Goal: Task Accomplishment & Management: Complete application form

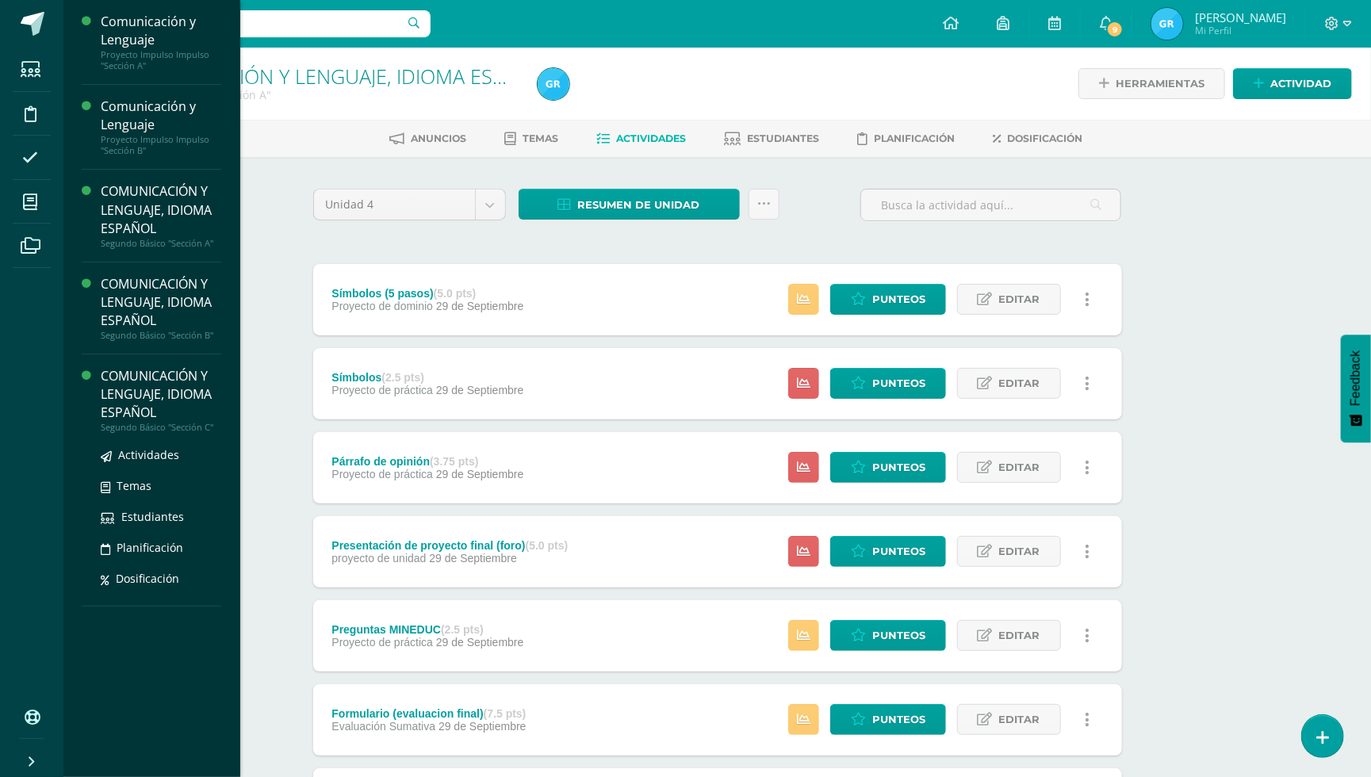
click at [141, 377] on div "COMUNICACIÓN Y LENGUAJE, IDIOMA ESPAÑOL" at bounding box center [161, 394] width 121 height 55
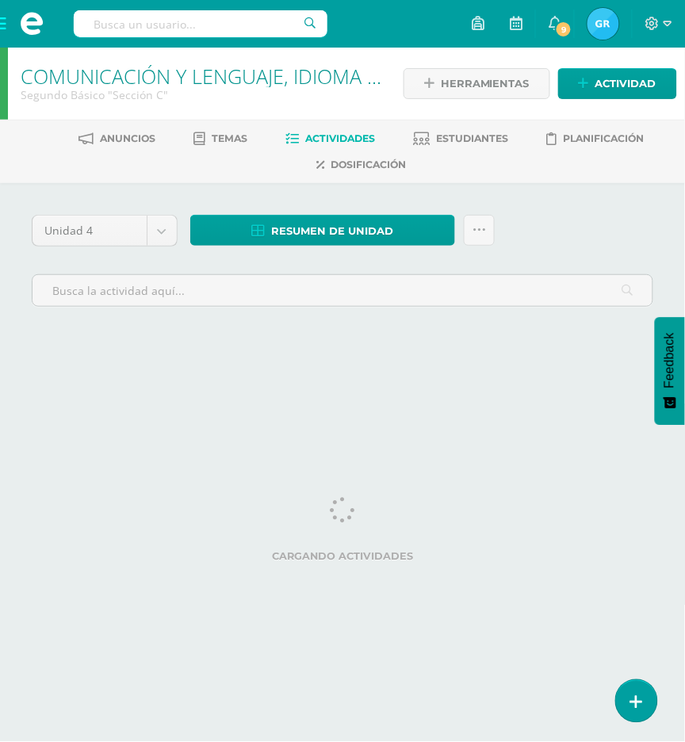
click at [319, 136] on span "Actividades" at bounding box center [341, 138] width 70 height 12
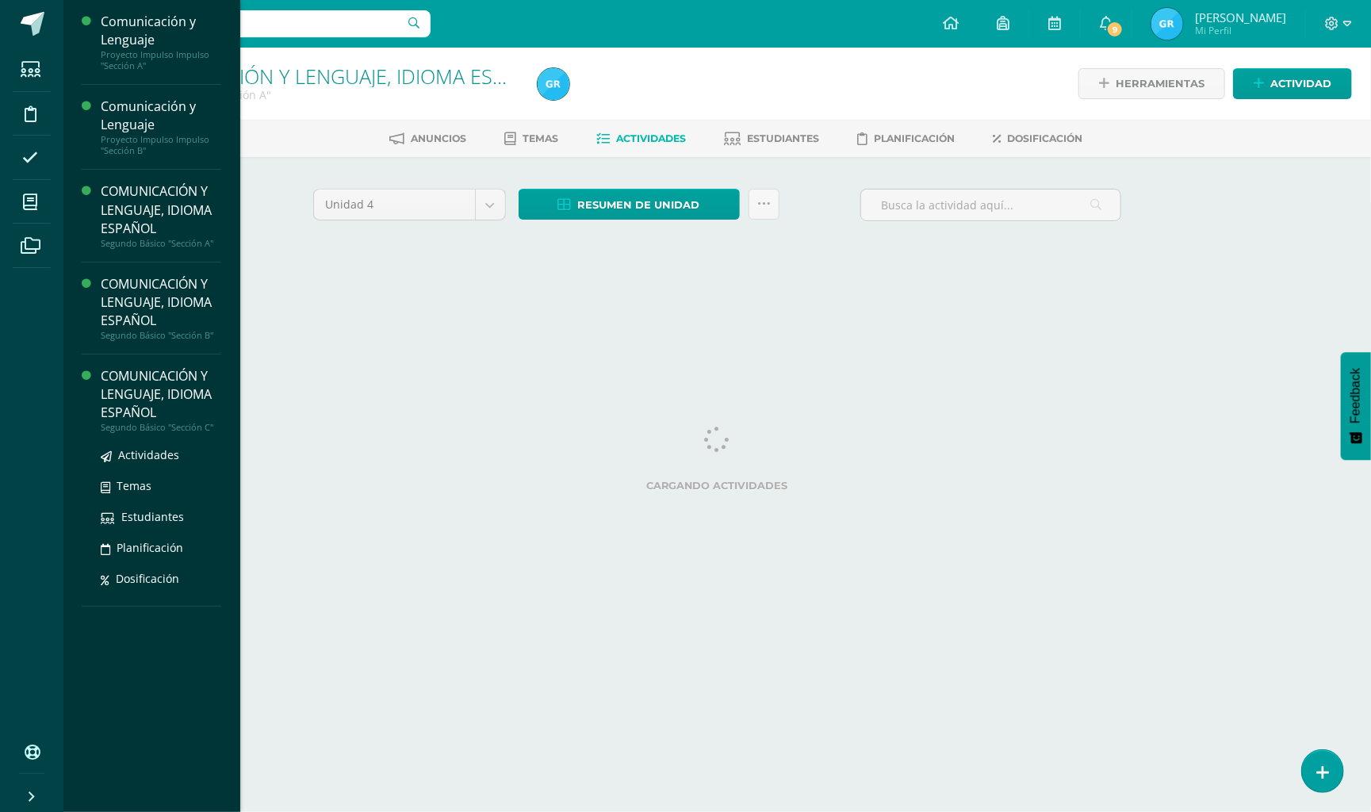
click at [138, 380] on div "COMUNICACIÓN Y LENGUAJE, IDIOMA ESPAÑOL" at bounding box center [161, 394] width 121 height 55
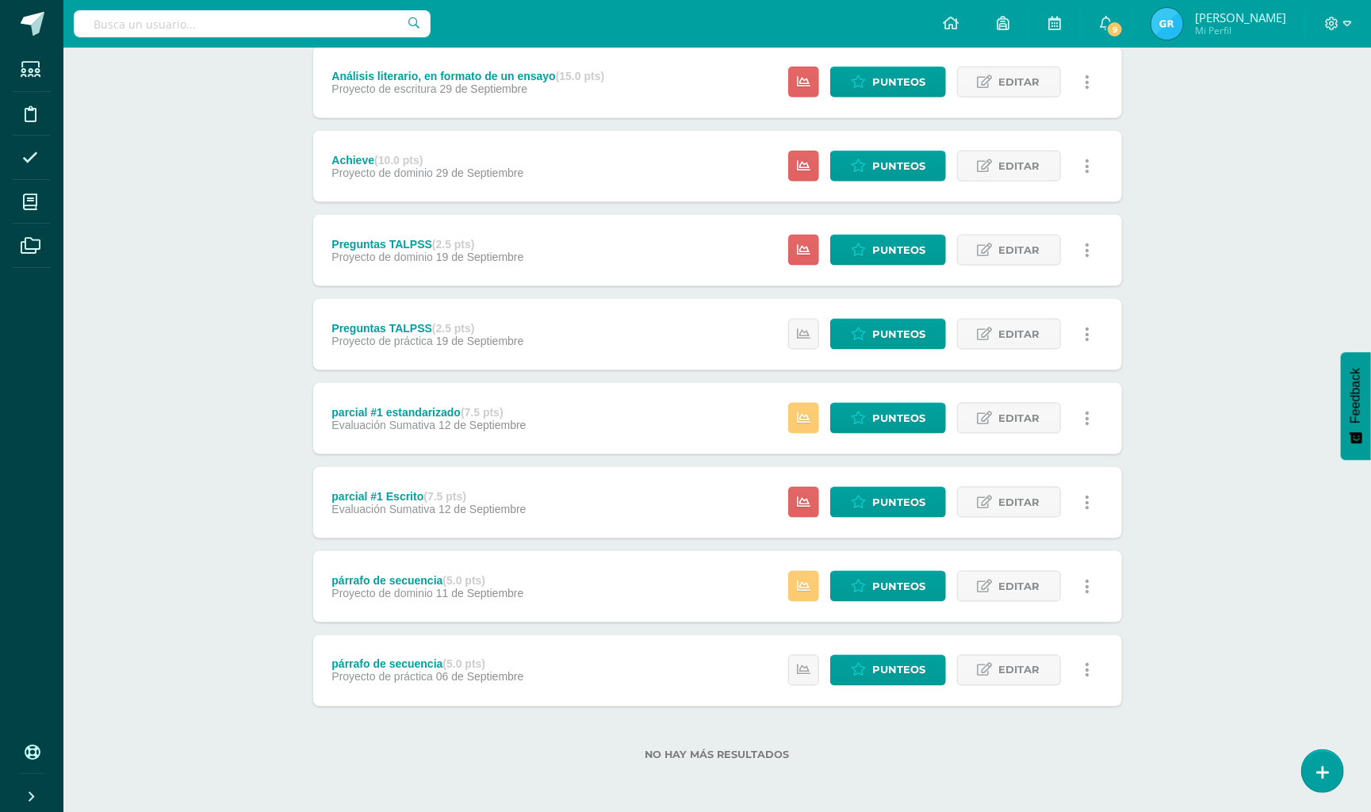
scroll to position [1056, 0]
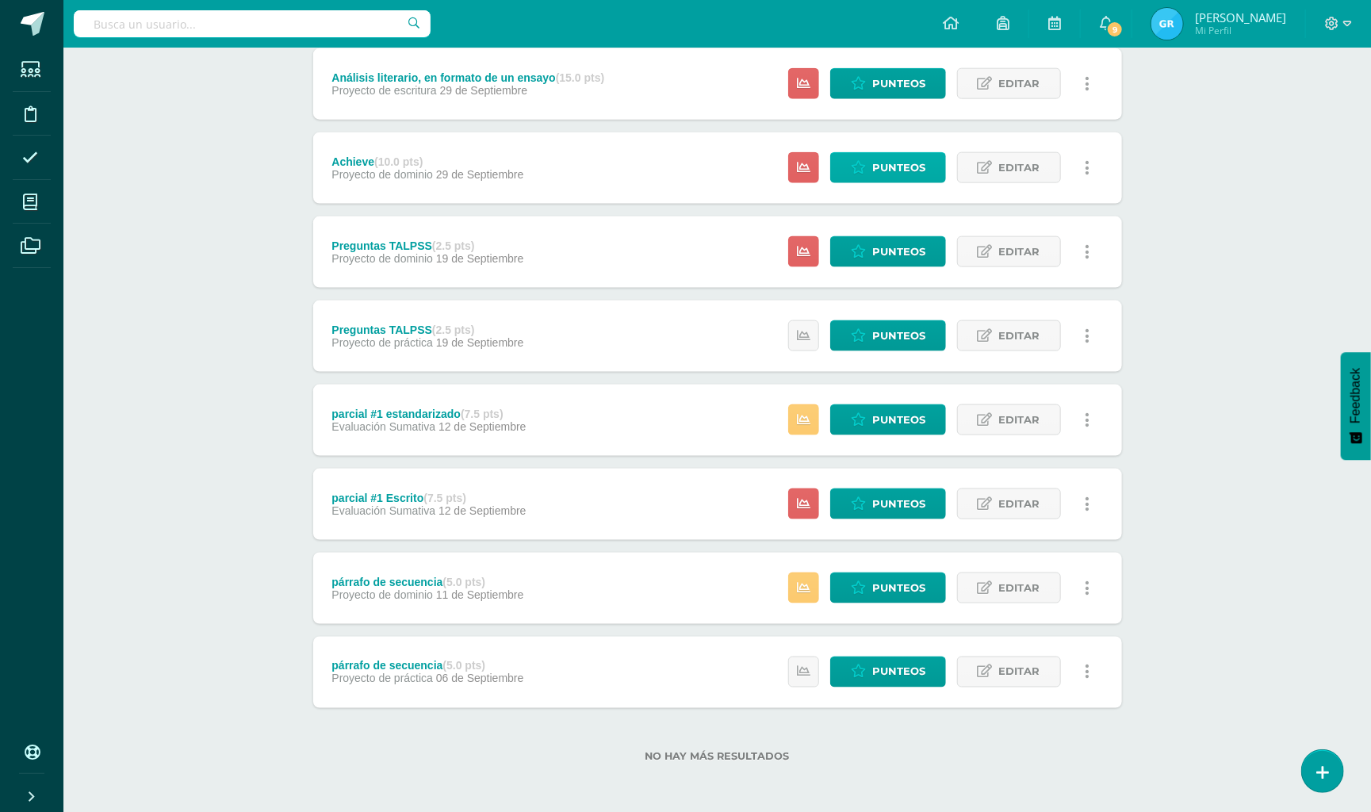
click at [892, 168] on span "Punteos" at bounding box center [898, 167] width 53 height 29
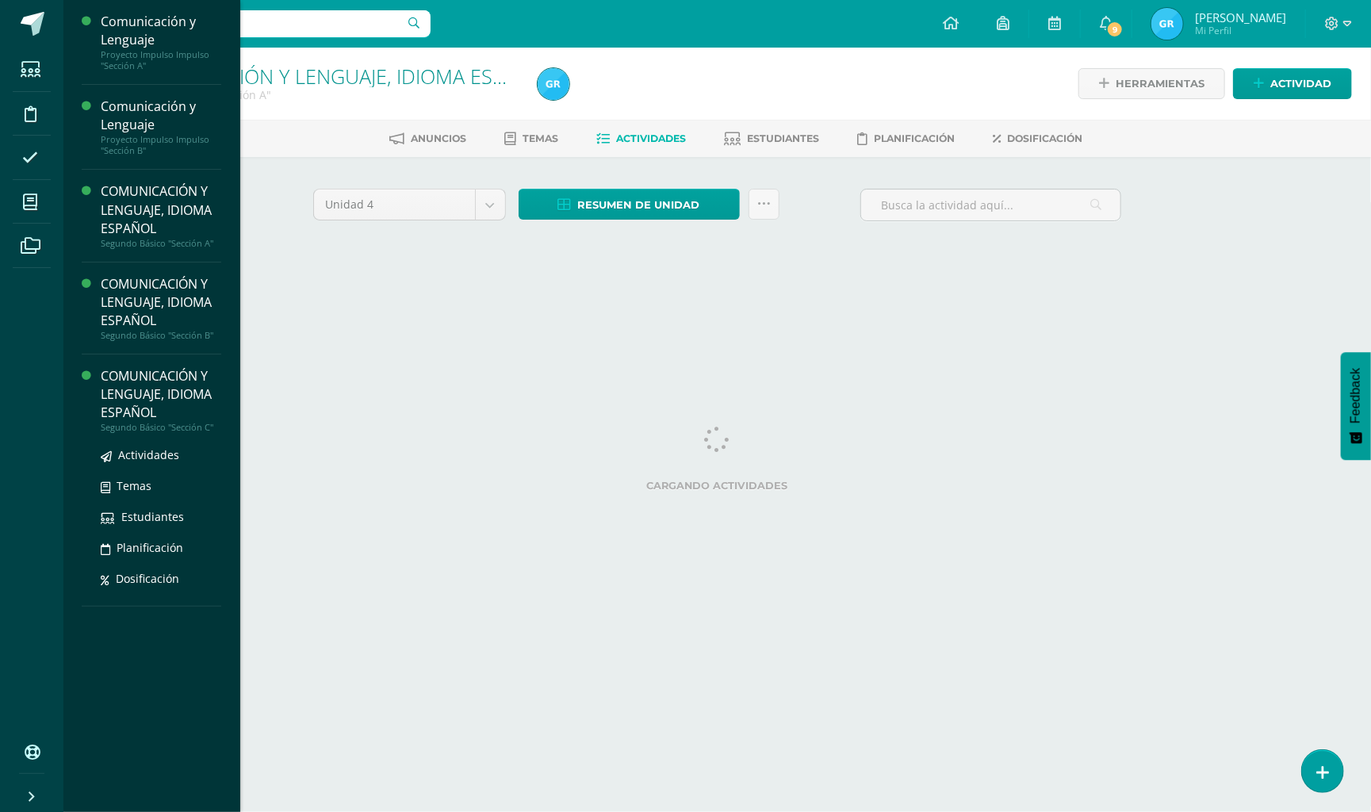
click at [128, 381] on div "COMUNICACIÓN Y LENGUAJE, IDIOMA ESPAÑOL" at bounding box center [161, 394] width 121 height 55
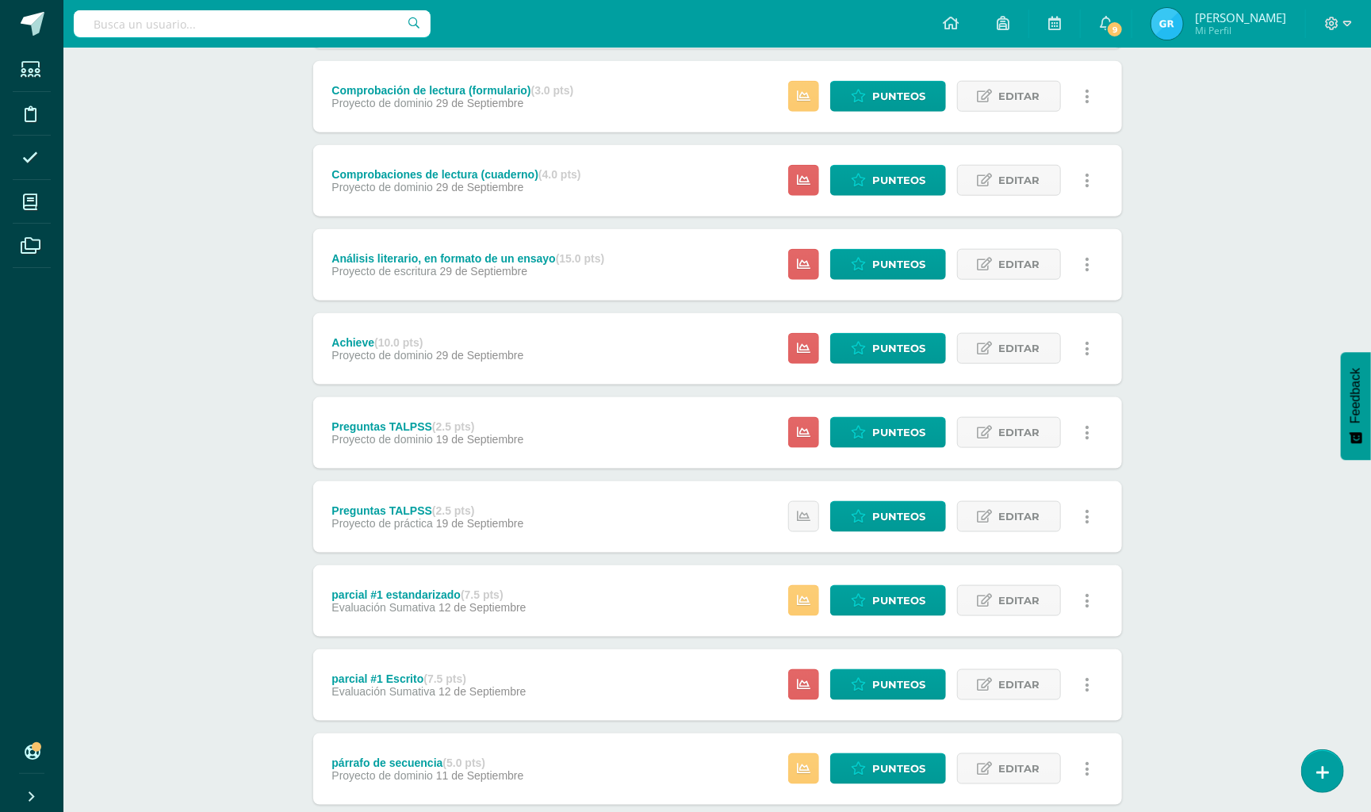
scroll to position [925, 0]
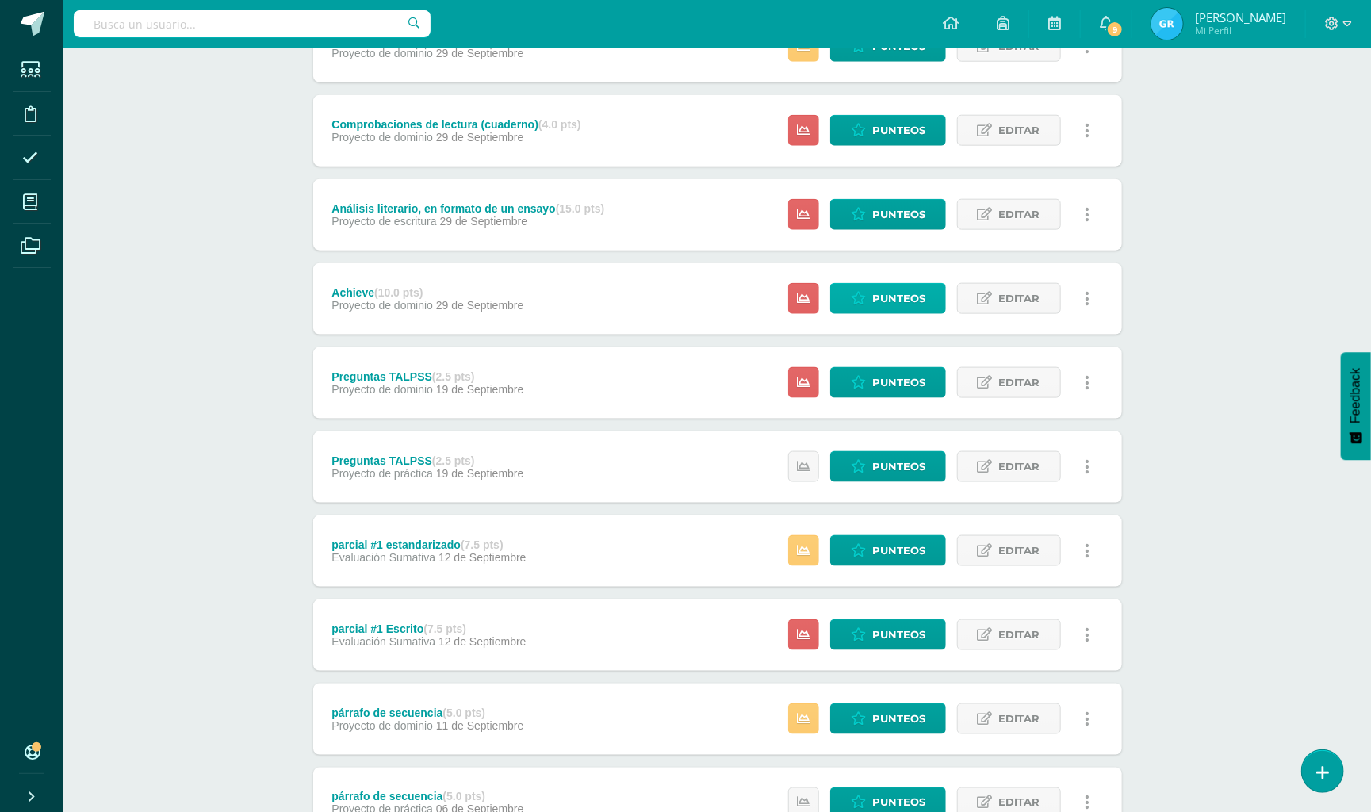
click at [918, 297] on span "Punteos" at bounding box center [898, 298] width 53 height 29
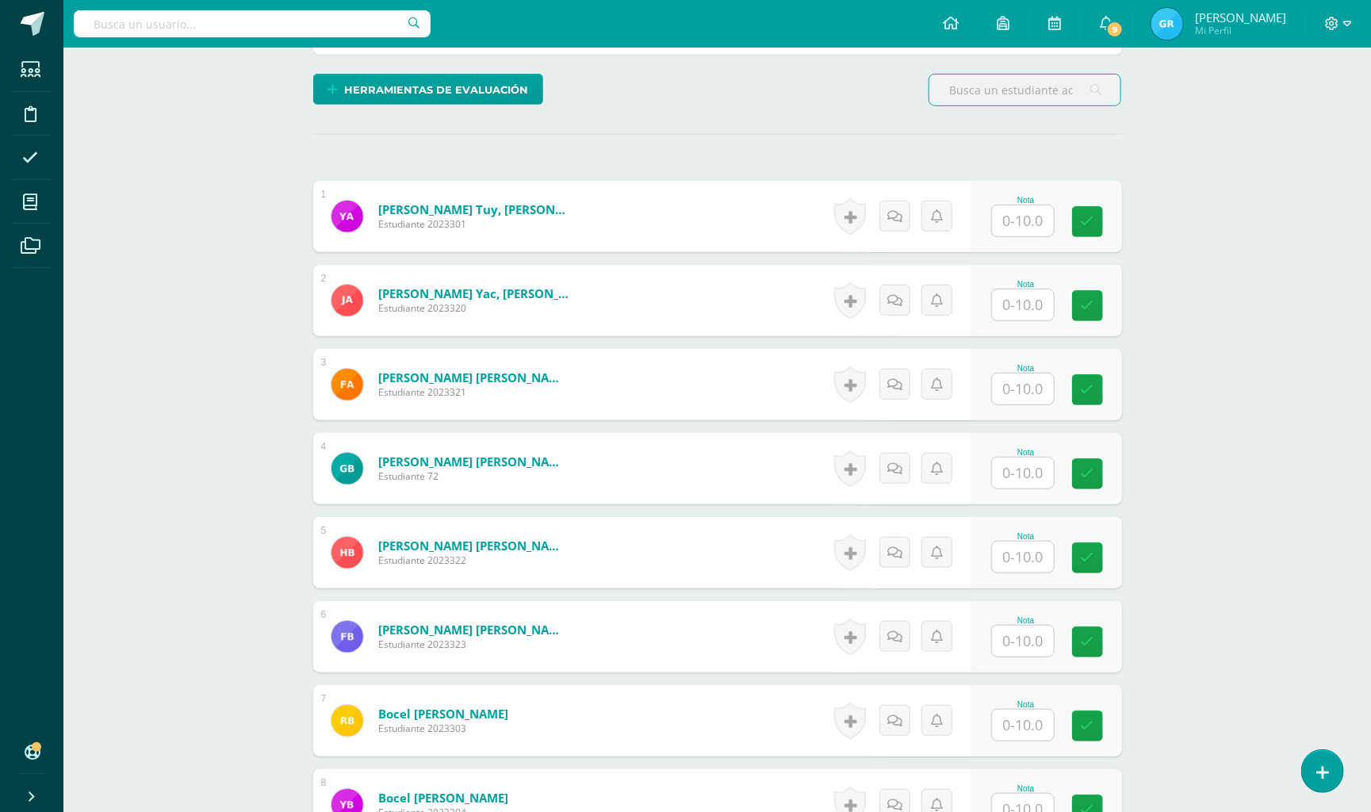
scroll to position [369, 0]
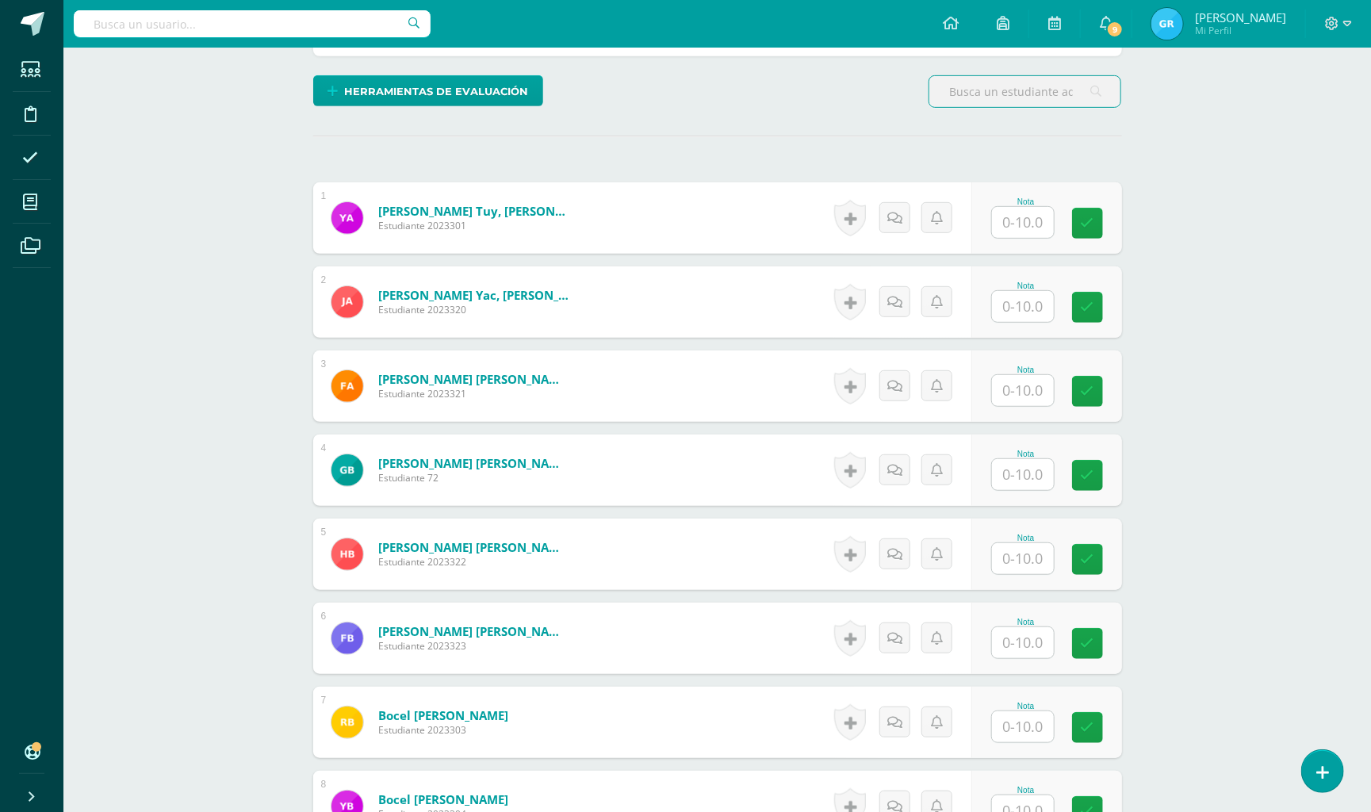
click at [1034, 216] on input "text" at bounding box center [1023, 222] width 62 height 31
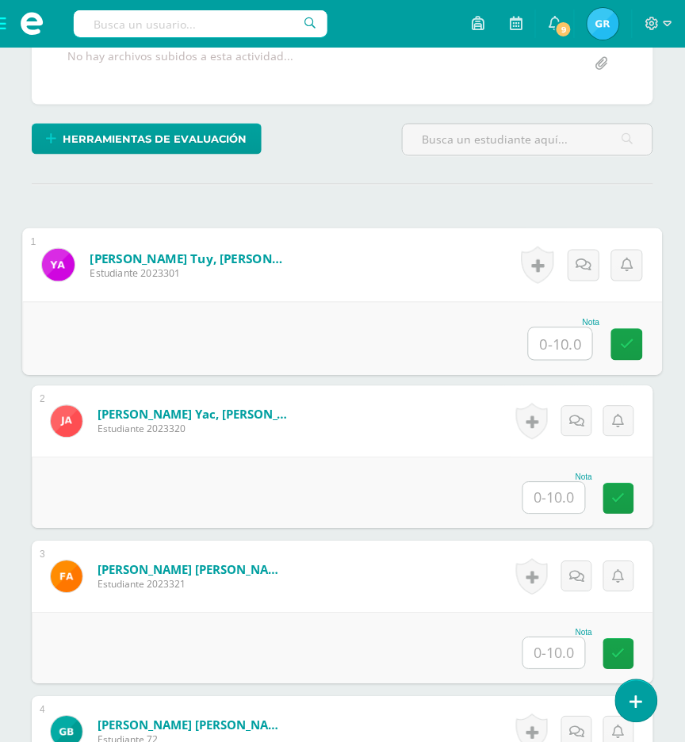
scroll to position [367, 0]
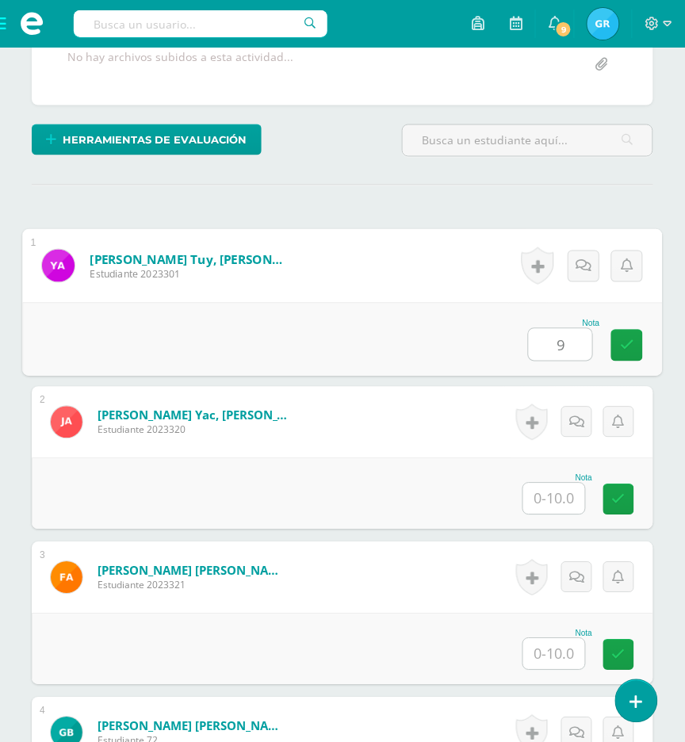
type input "9"
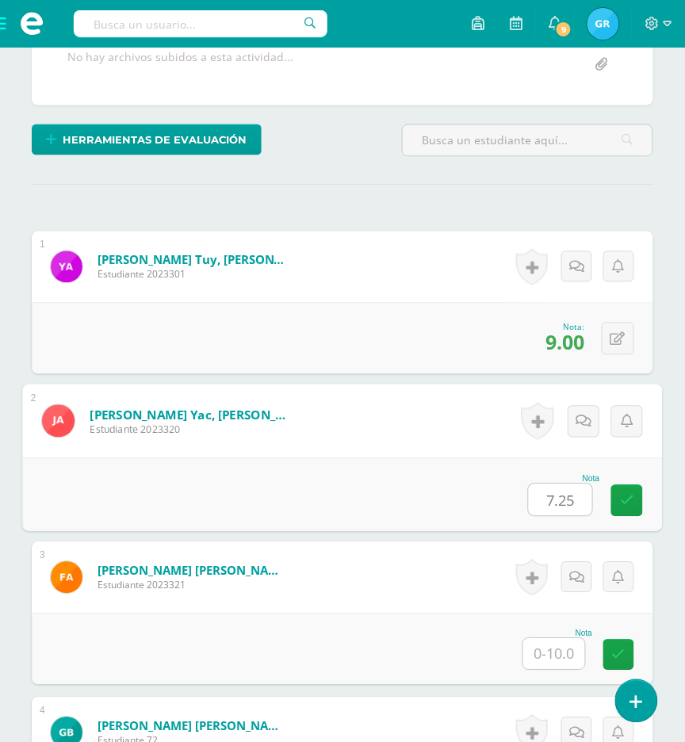
type input "7.25"
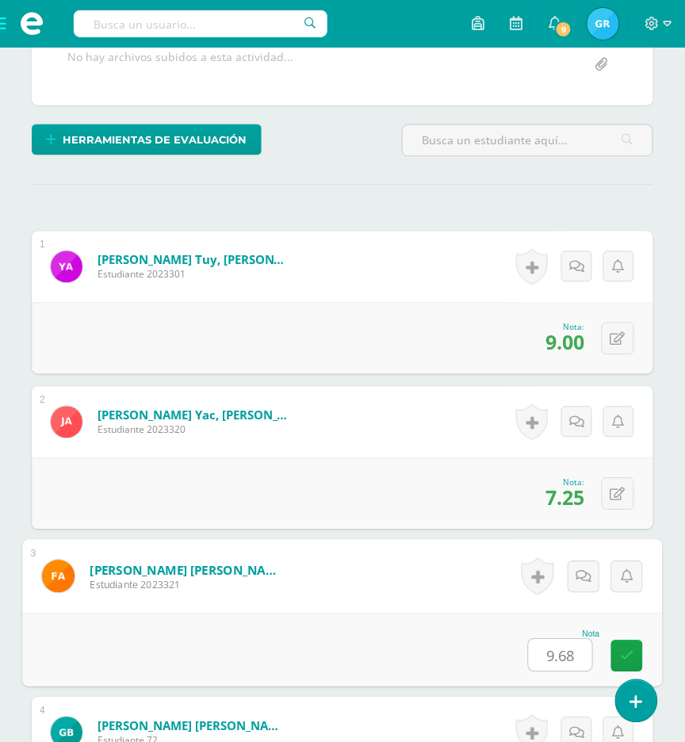
type input "9.68"
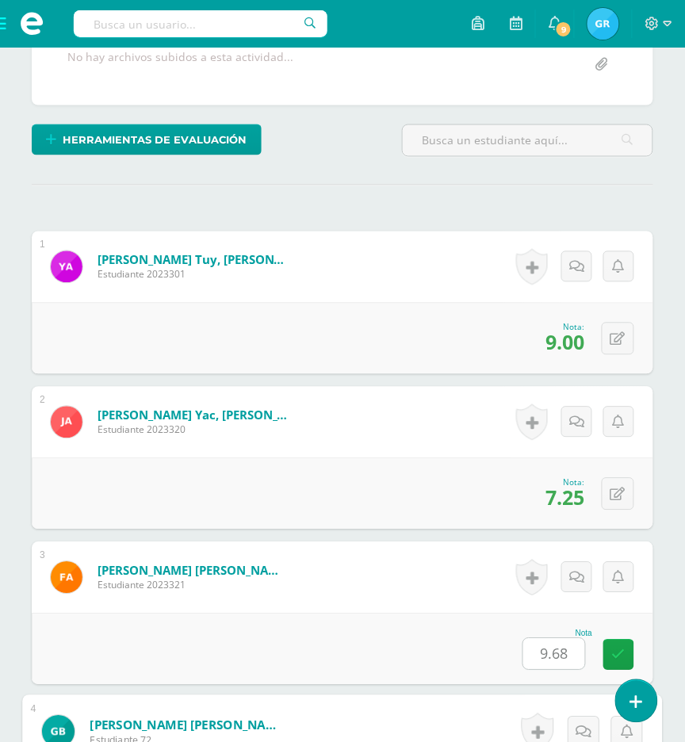
scroll to position [807, 0]
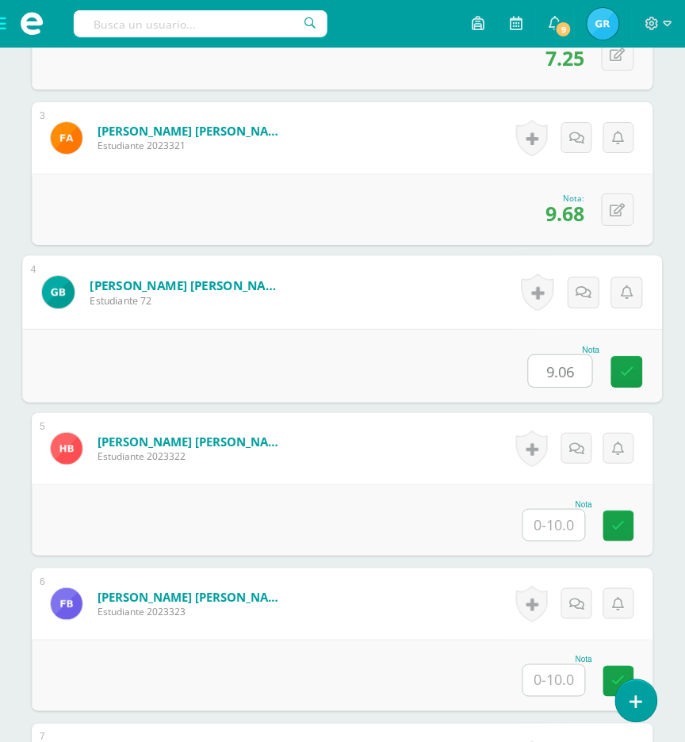
type input "9.06"
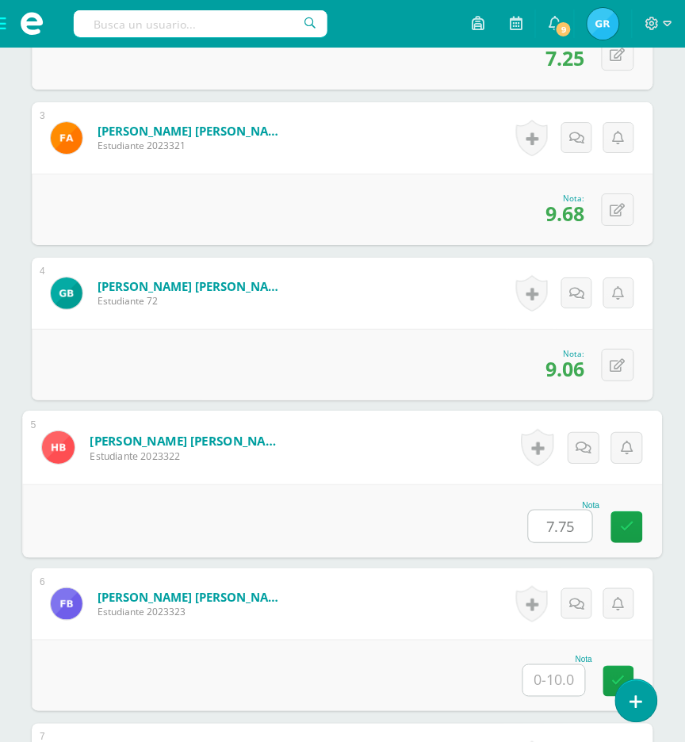
type input "7.75"
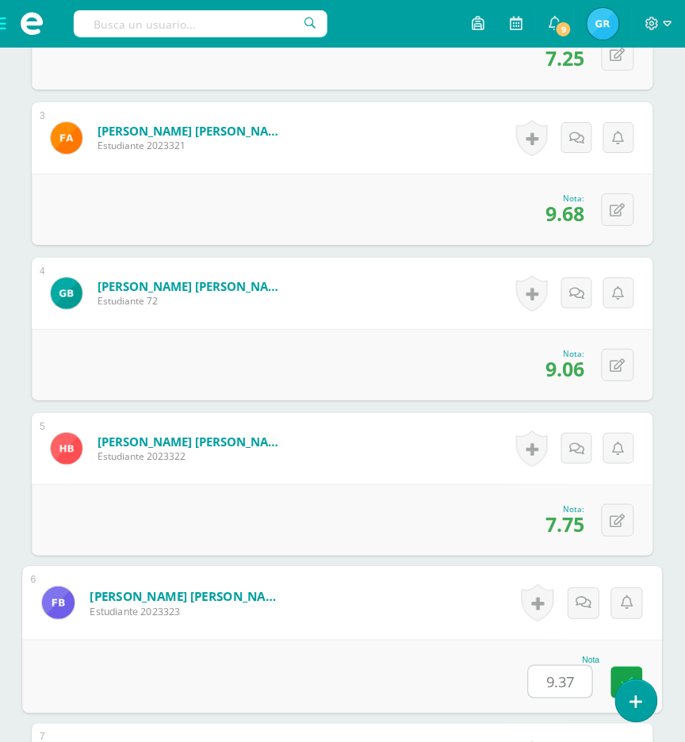
type input "9.37"
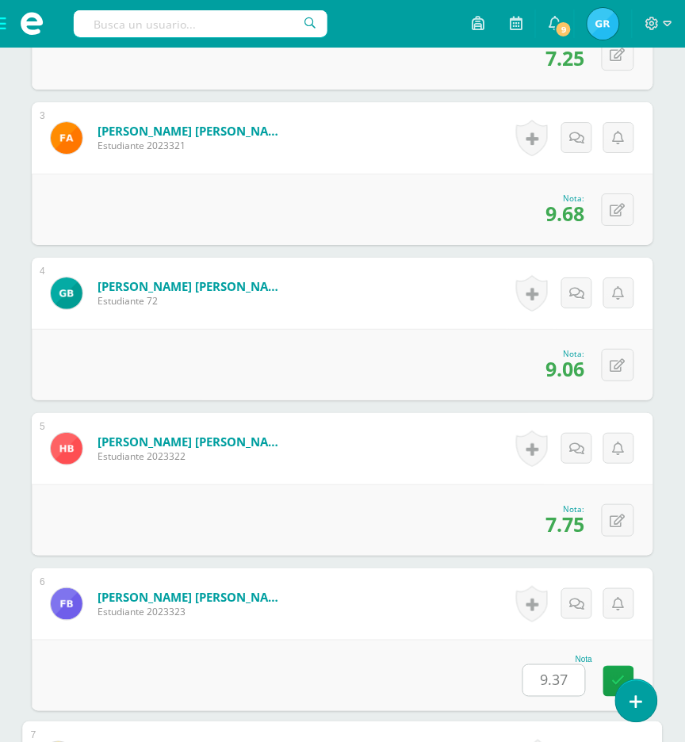
scroll to position [1273, 0]
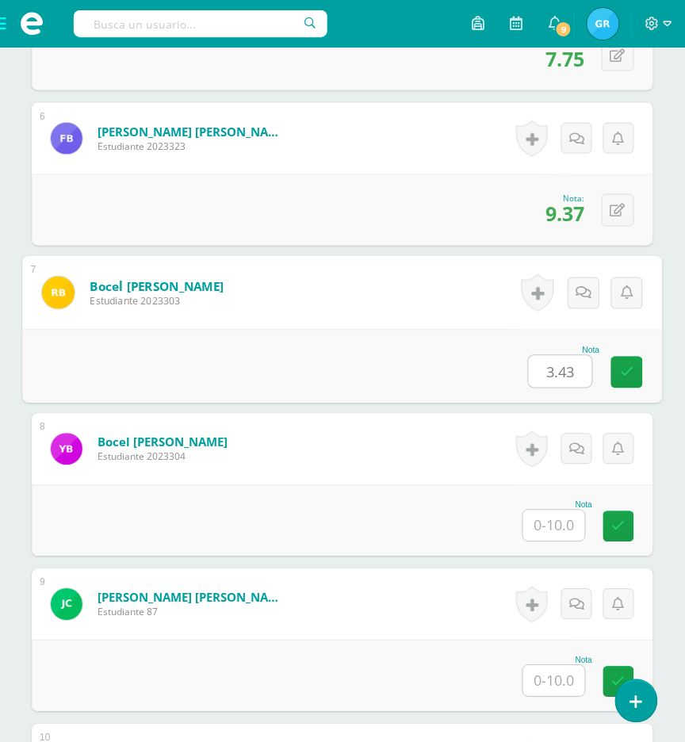
type input "3.43"
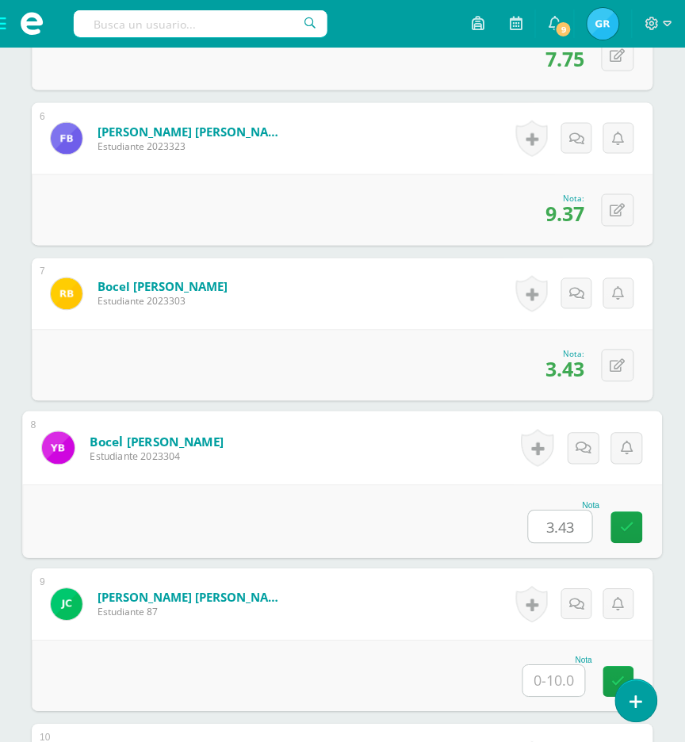
type input "3.43"
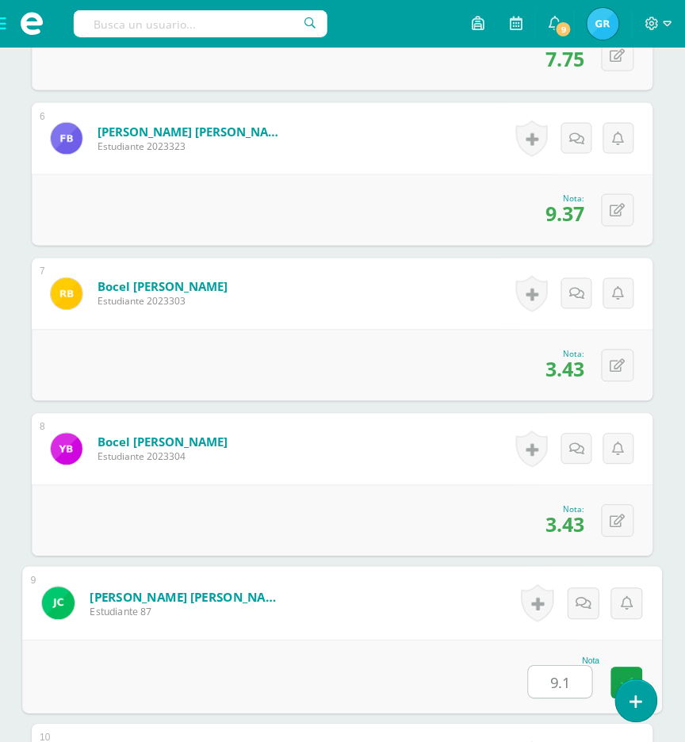
type input "9.1"
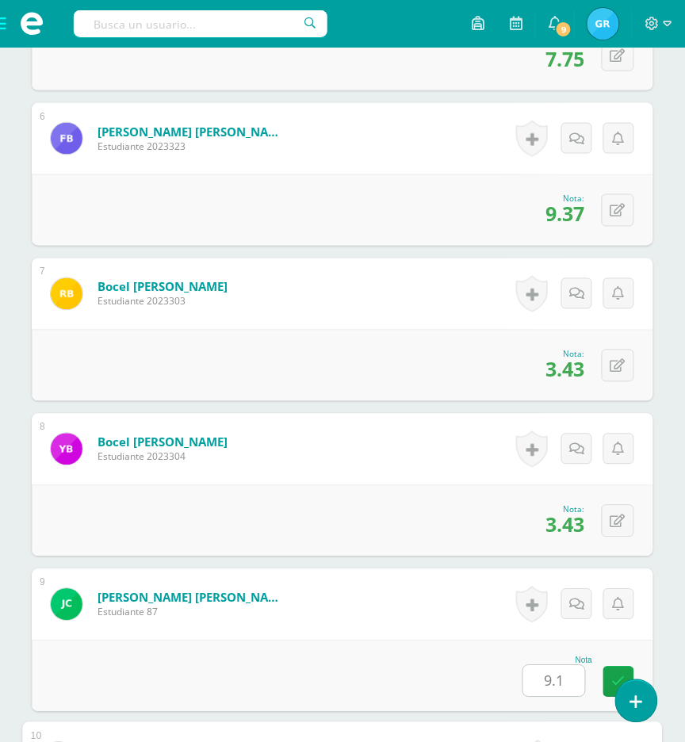
scroll to position [1740, 0]
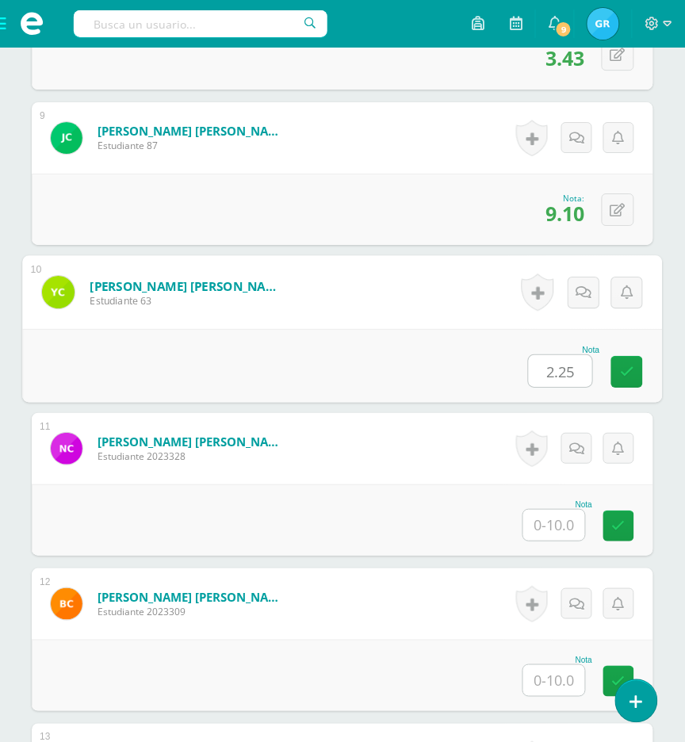
type input "2.25"
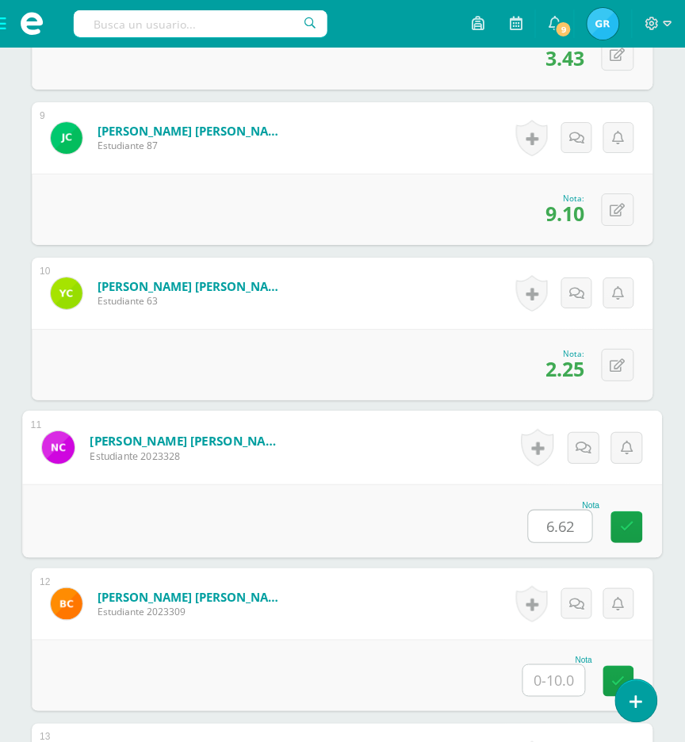
type input "6.62"
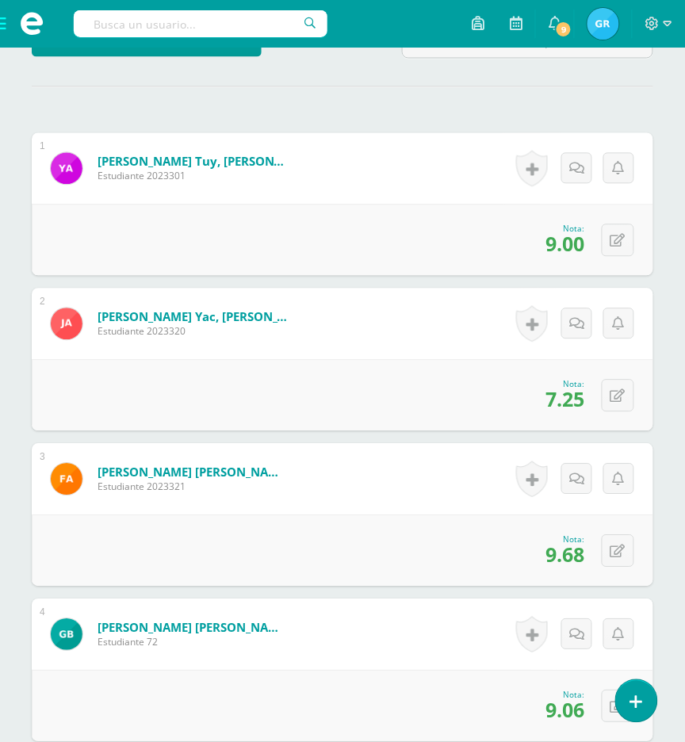
scroll to position [469, 0]
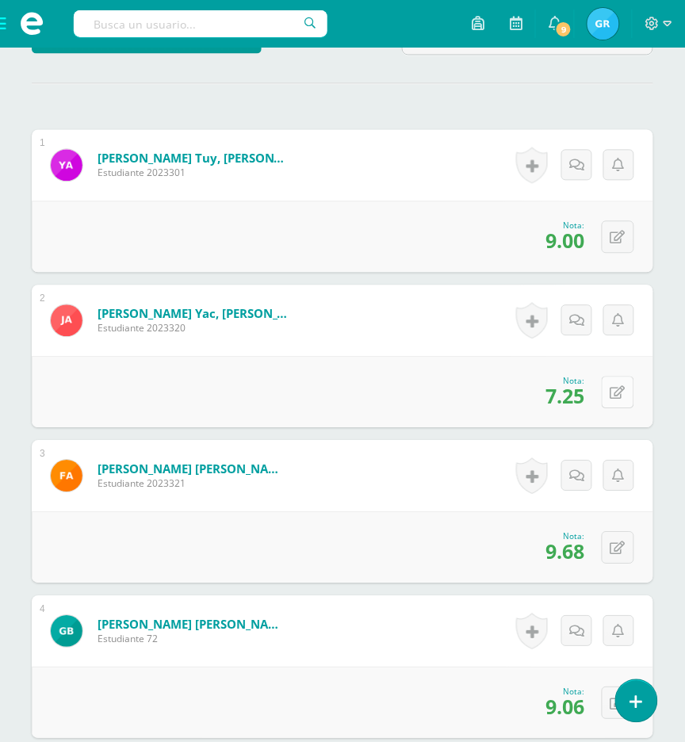
type input "3.34"
click at [627, 389] on button at bounding box center [618, 393] width 33 height 33
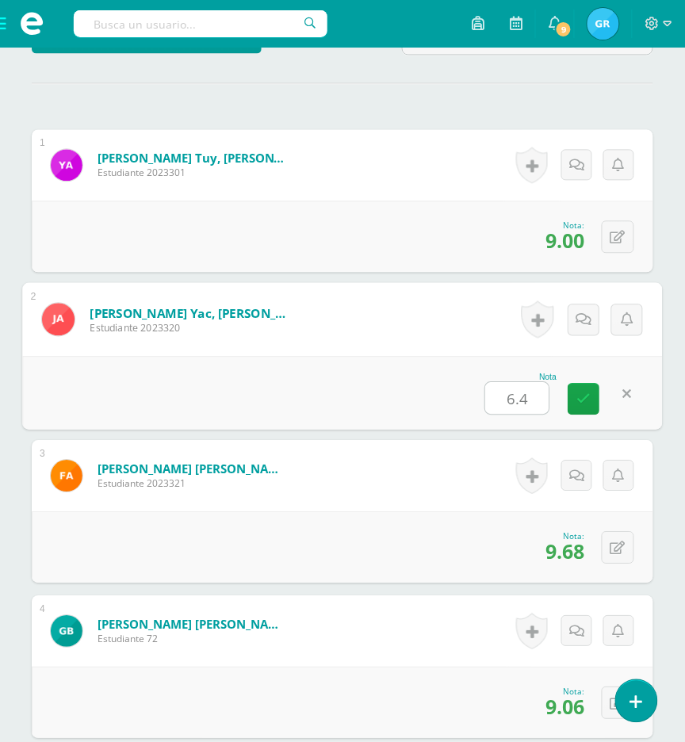
type input "6.43"
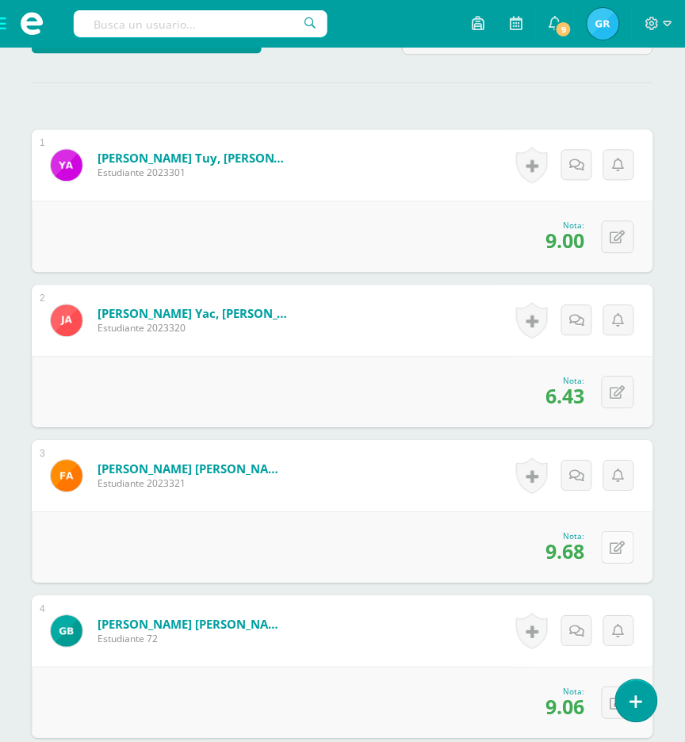
click at [625, 543] on icon at bounding box center [618, 548] width 15 height 13
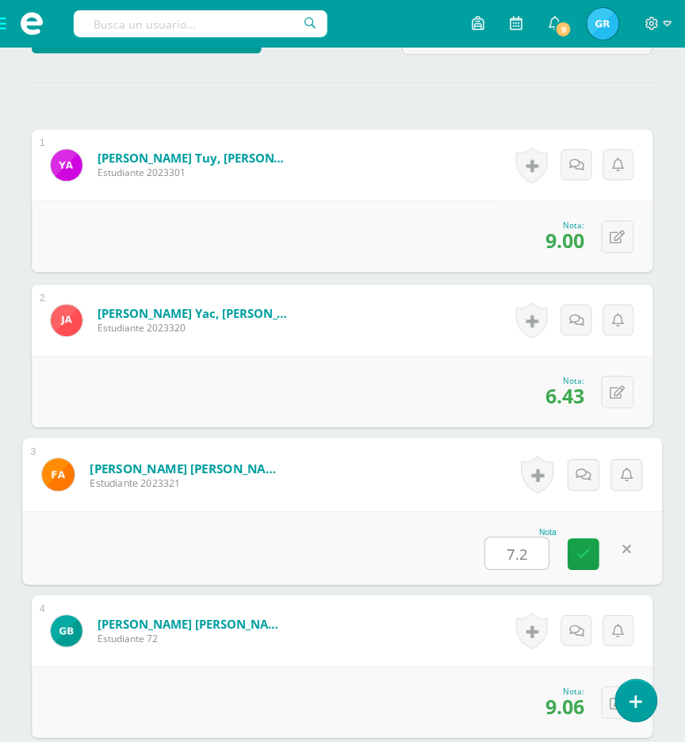
type input "7.25"
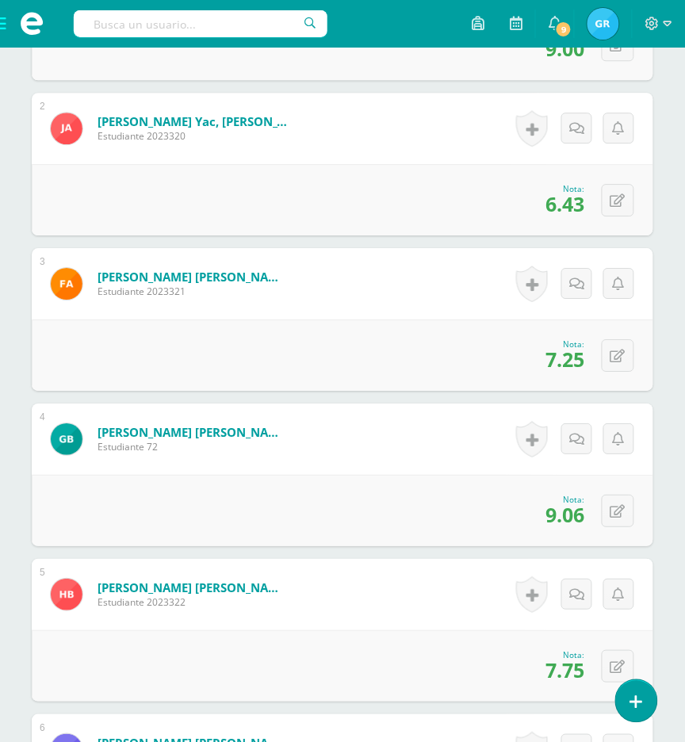
scroll to position [664, 0]
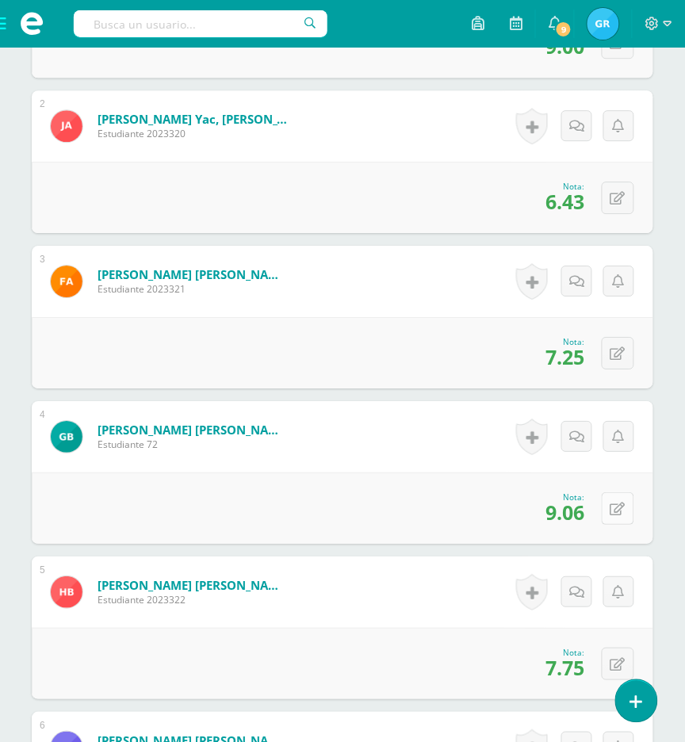
click at [627, 504] on button at bounding box center [618, 508] width 33 height 33
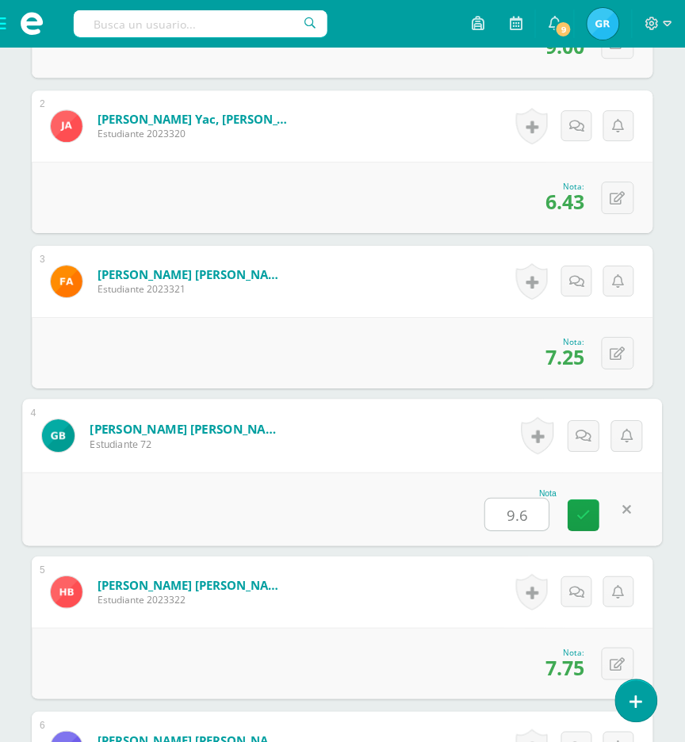
type input "9.68"
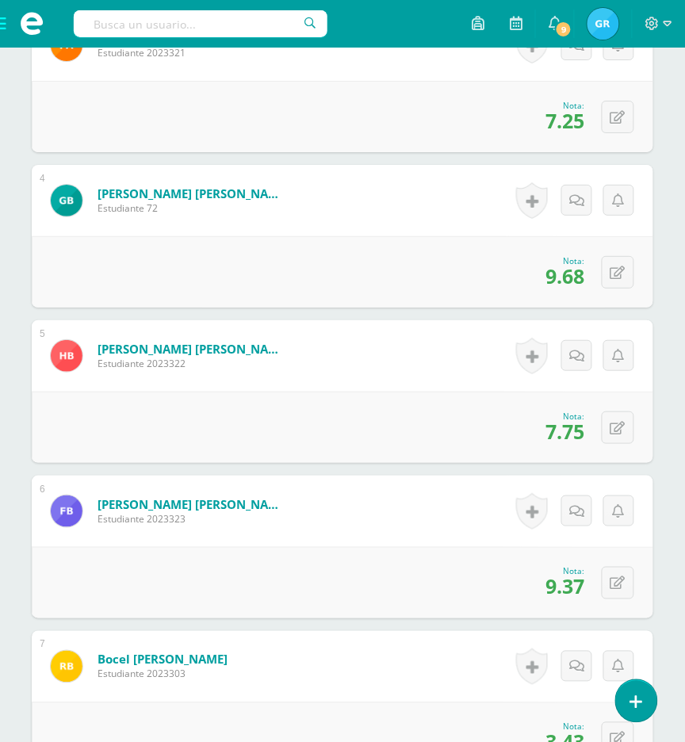
scroll to position [904, 0]
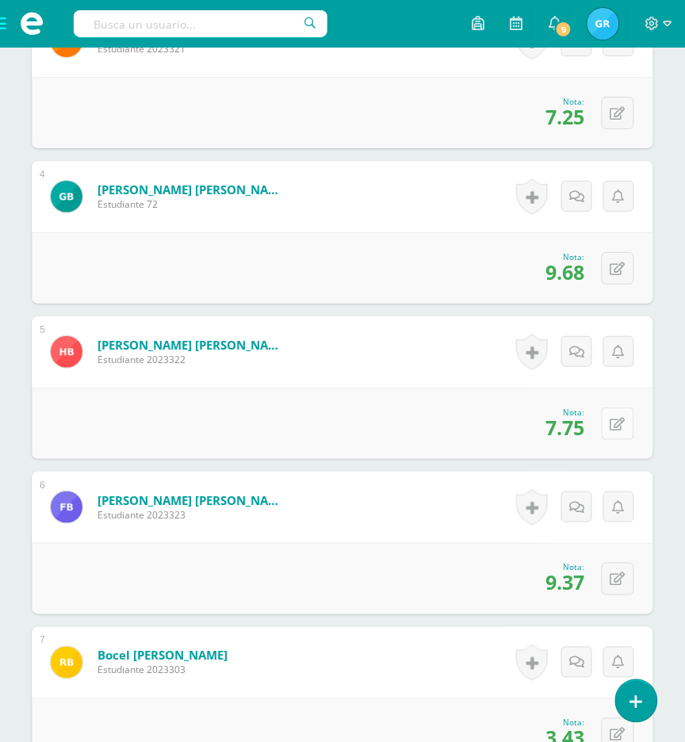
click at [621, 432] on button at bounding box center [618, 424] width 33 height 33
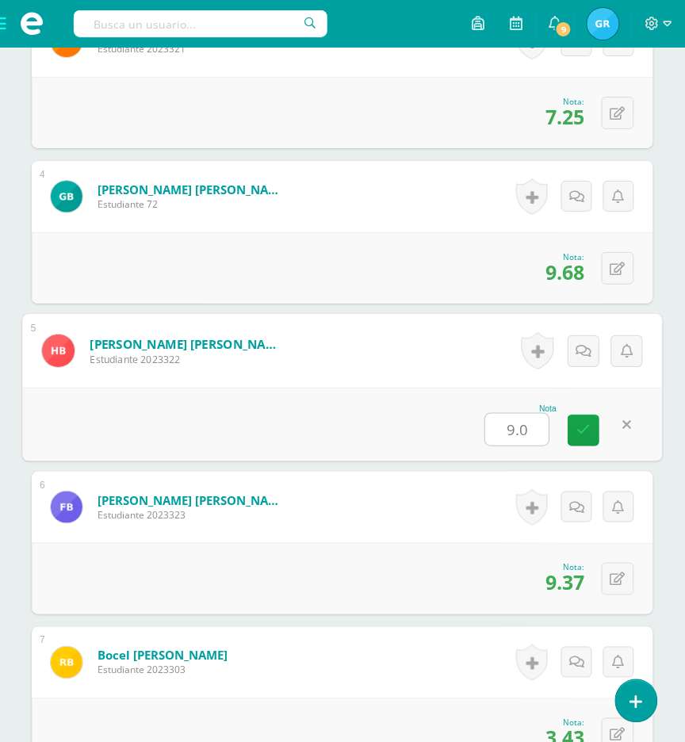
type input "9.06"
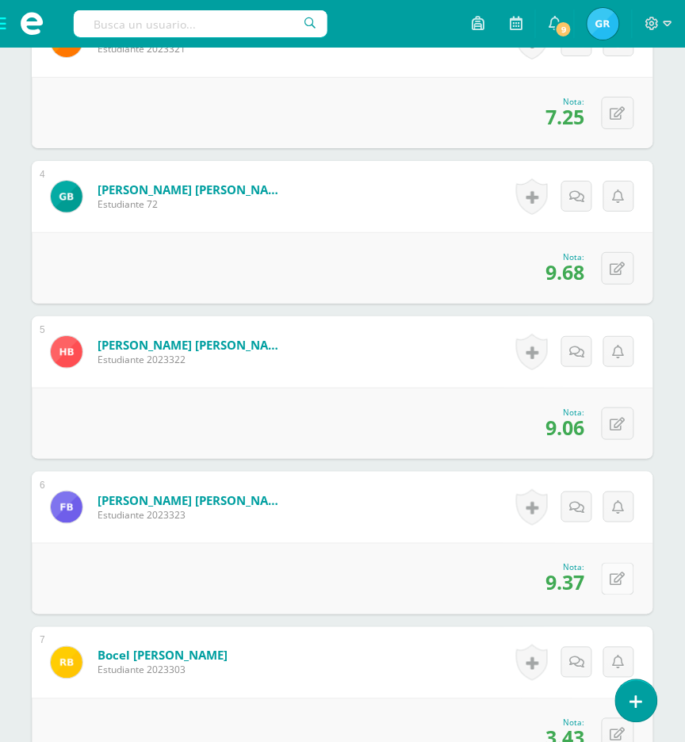
click at [625, 577] on icon at bounding box center [618, 579] width 15 height 13
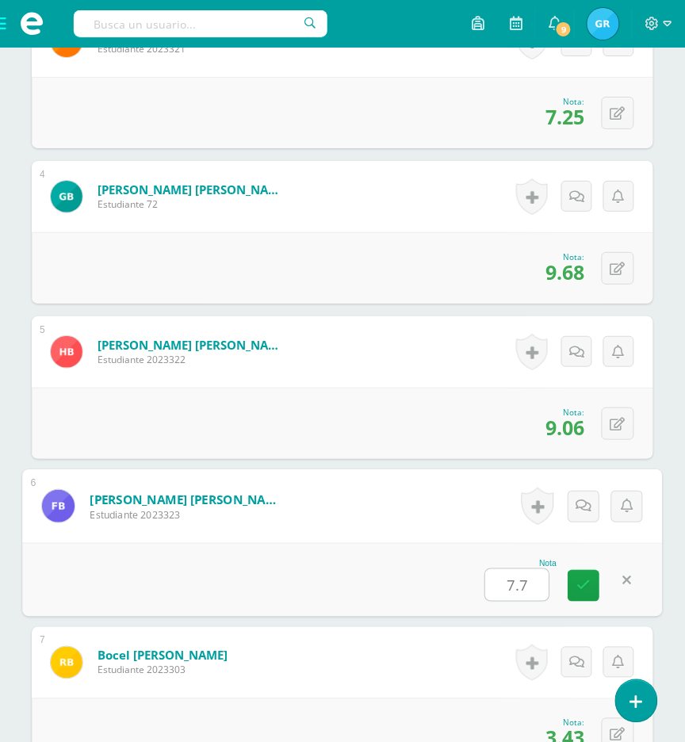
type input "7.75"
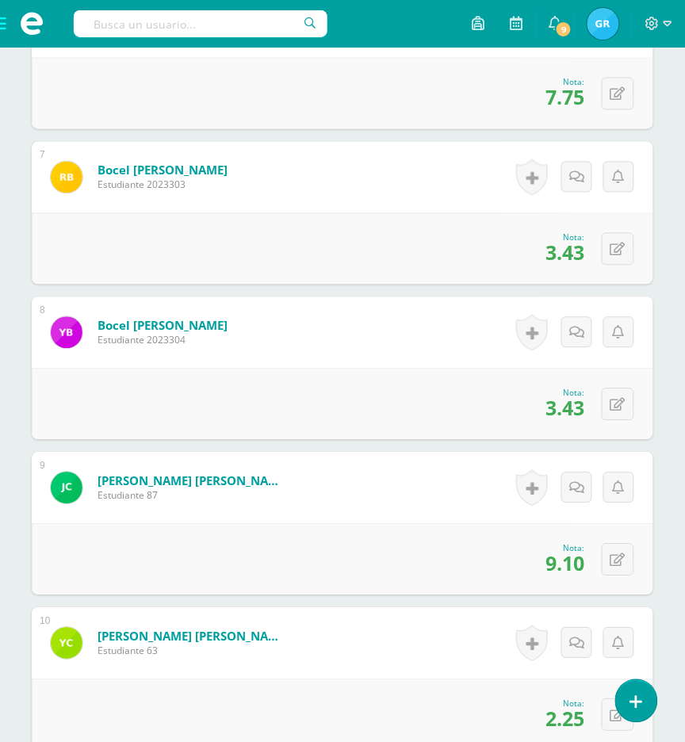
scroll to position [1389, 0]
click at [615, 253] on icon at bounding box center [618, 250] width 15 height 13
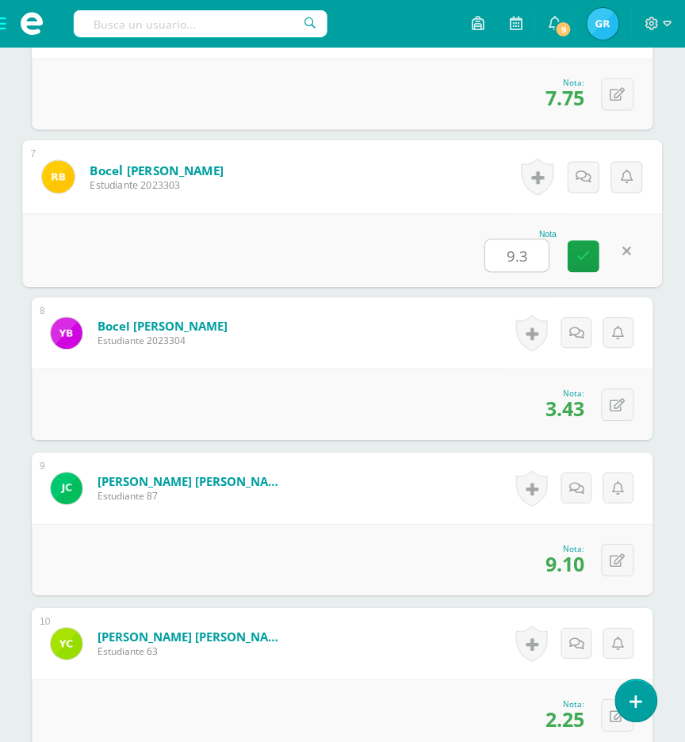
type input "9.37"
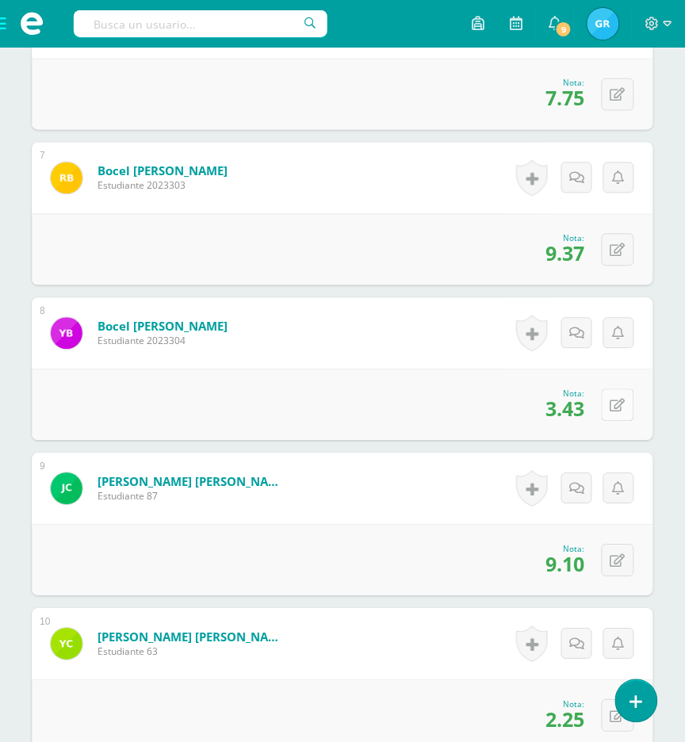
click at [630, 415] on button at bounding box center [618, 405] width 33 height 33
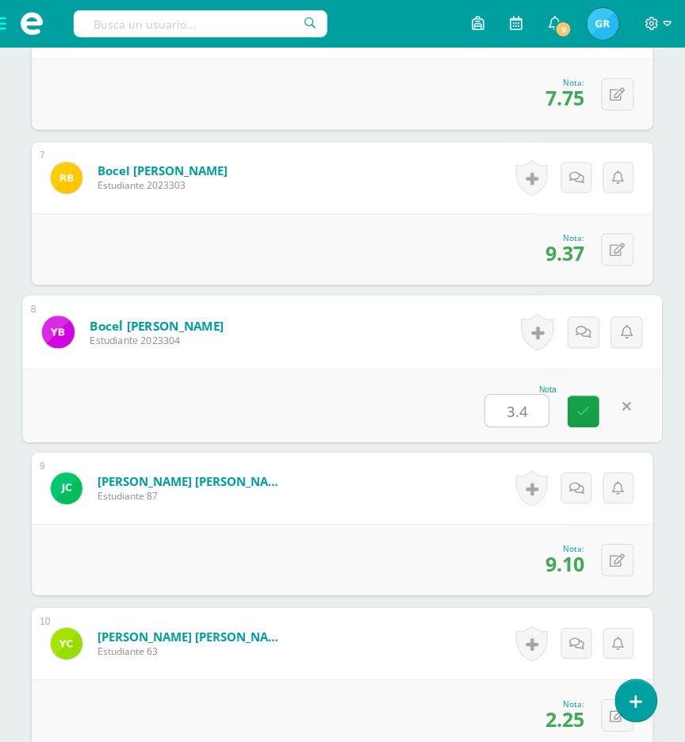
type input "3.43"
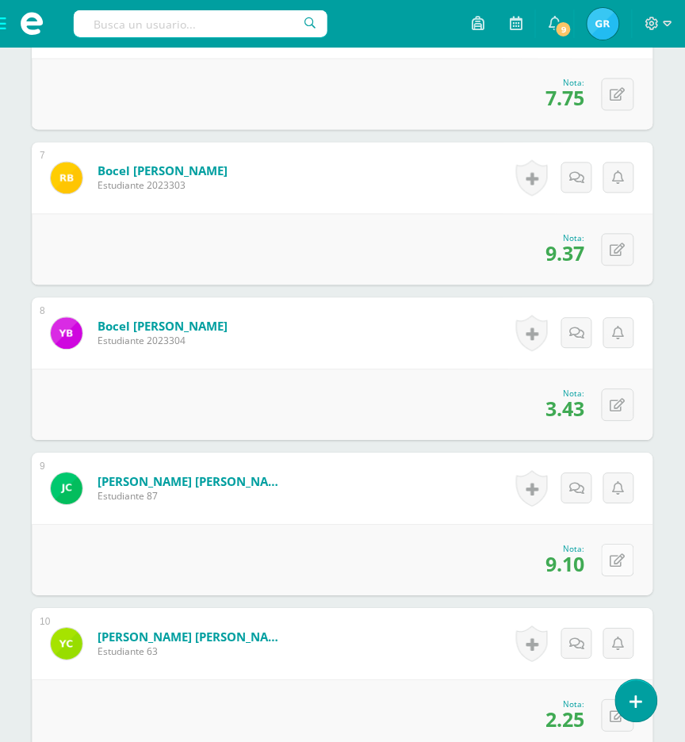
click at [623, 561] on icon at bounding box center [618, 561] width 15 height 13
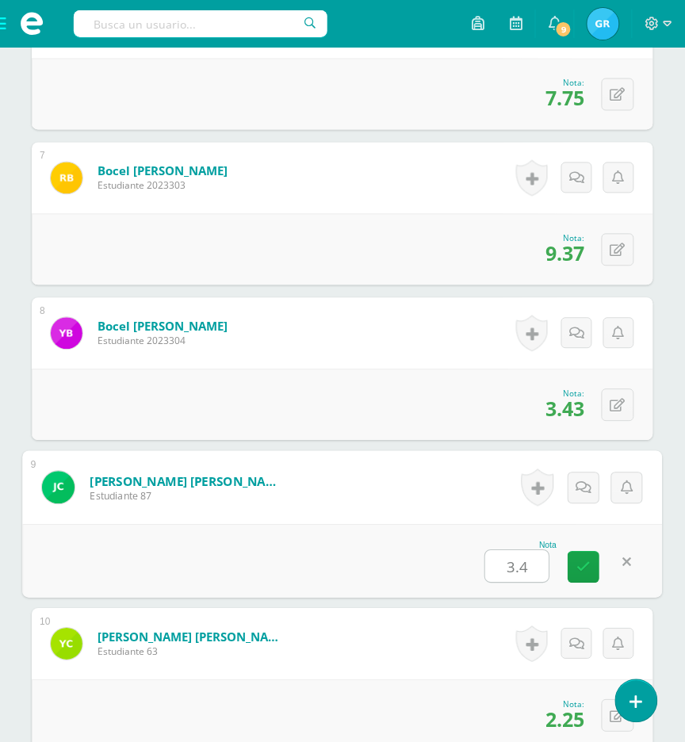
type input "3.43"
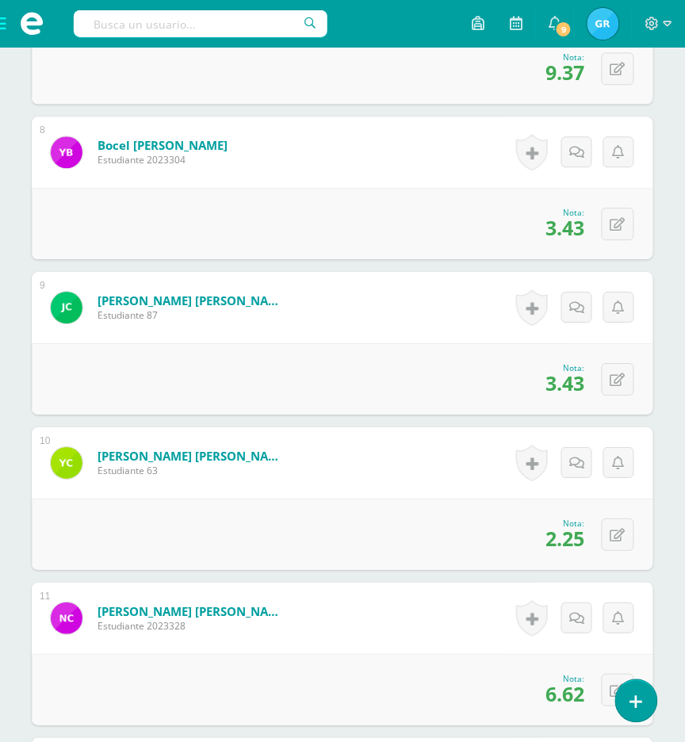
scroll to position [1600, 0]
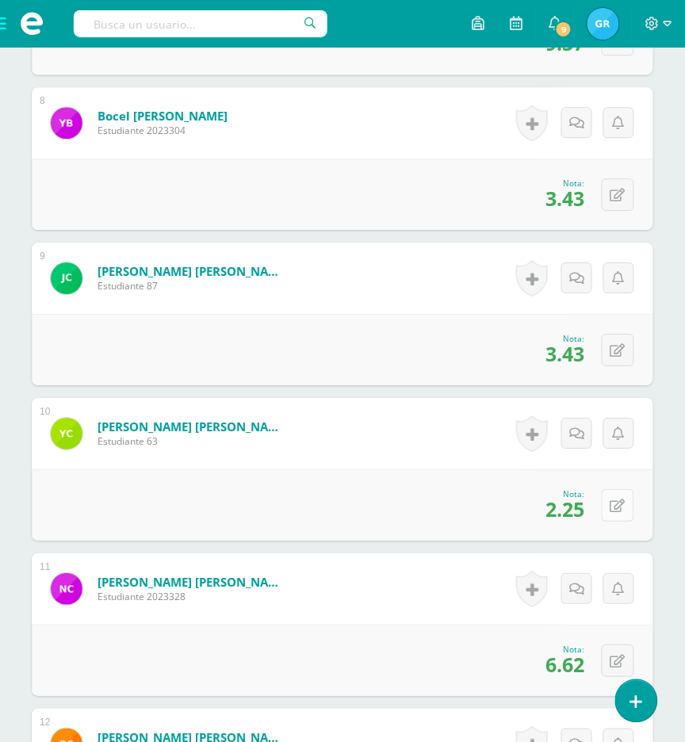
click at [611, 514] on button at bounding box center [618, 505] width 33 height 33
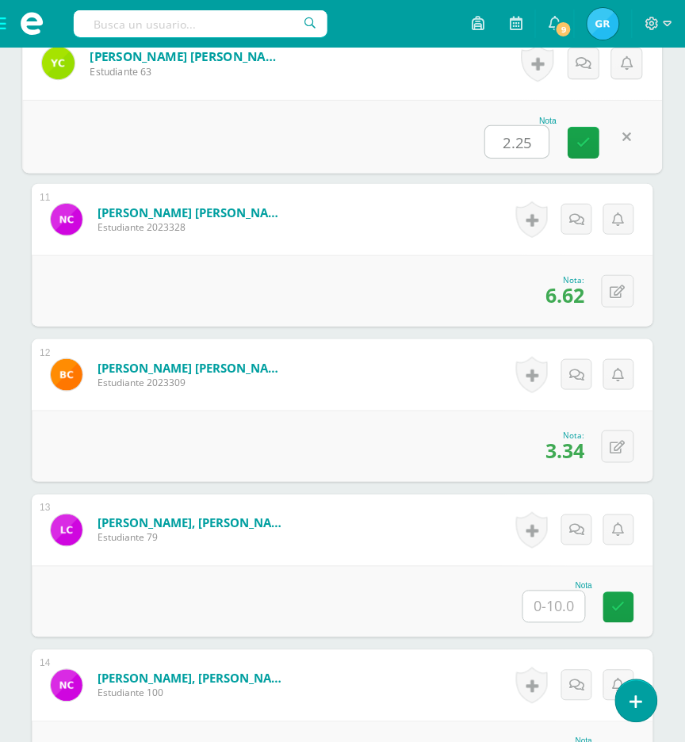
scroll to position [1964, 0]
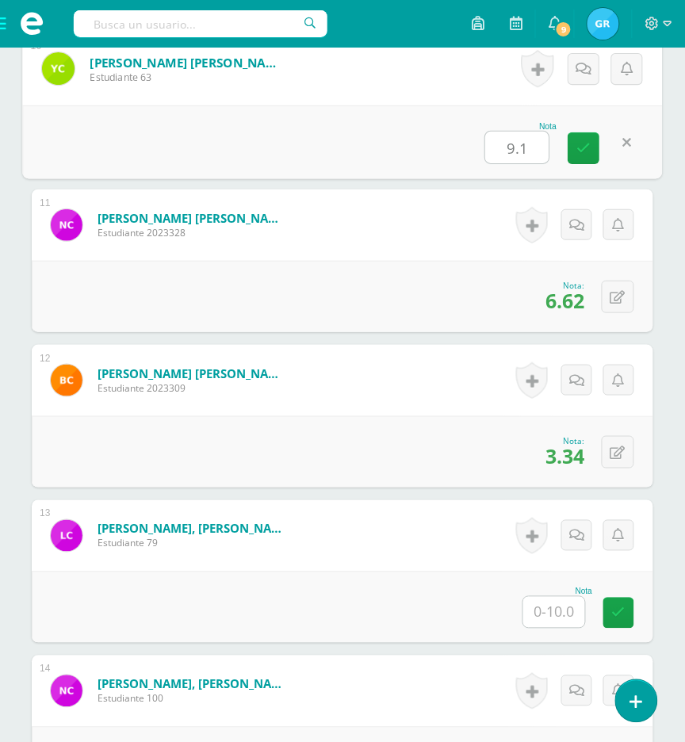
type input "9.18"
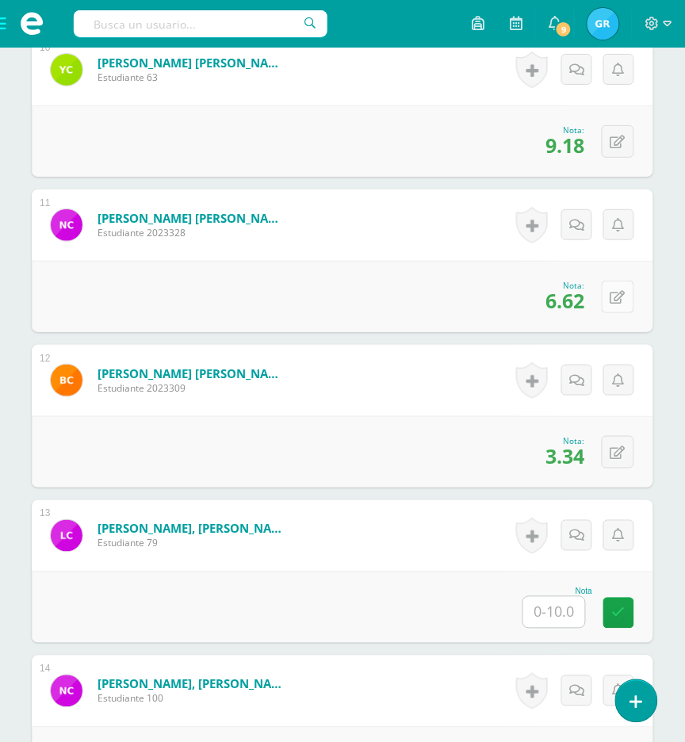
click at [620, 292] on icon at bounding box center [618, 297] width 15 height 13
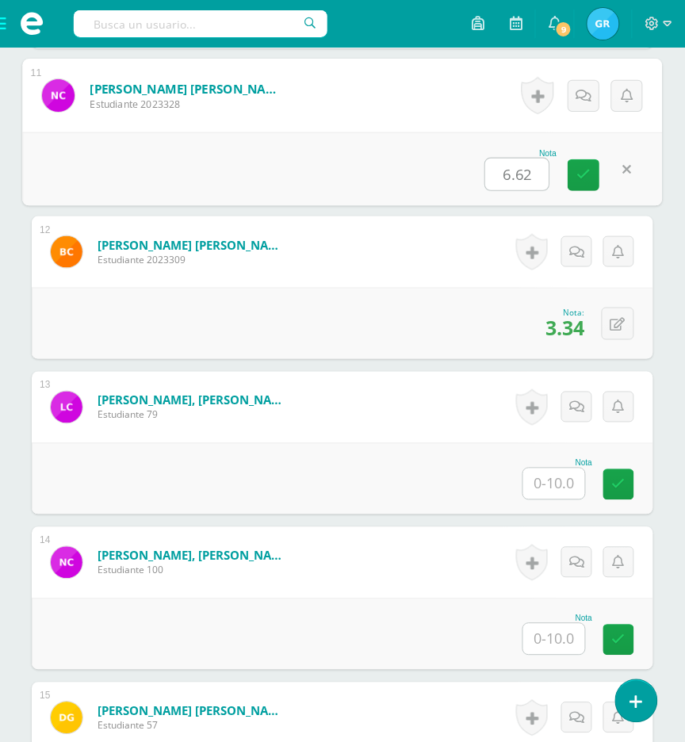
scroll to position [2091, 0]
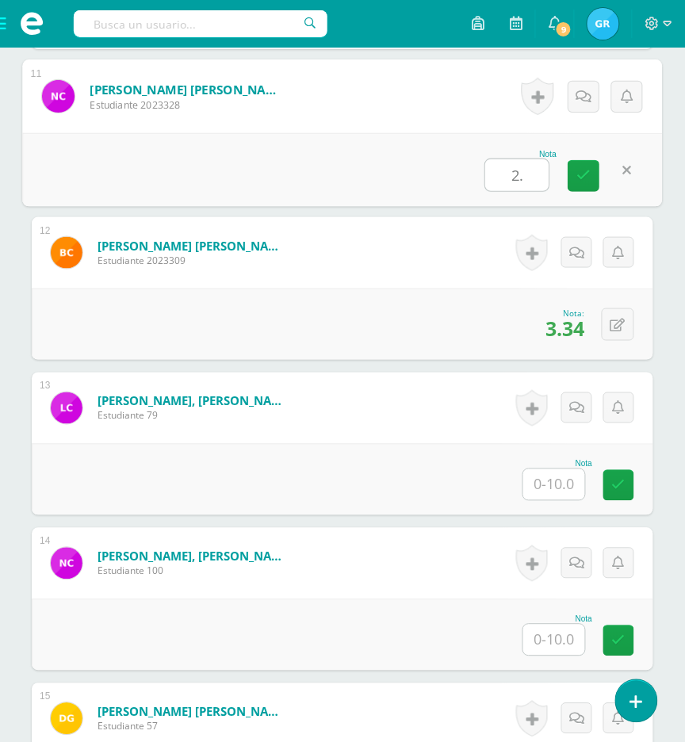
type input "2.5"
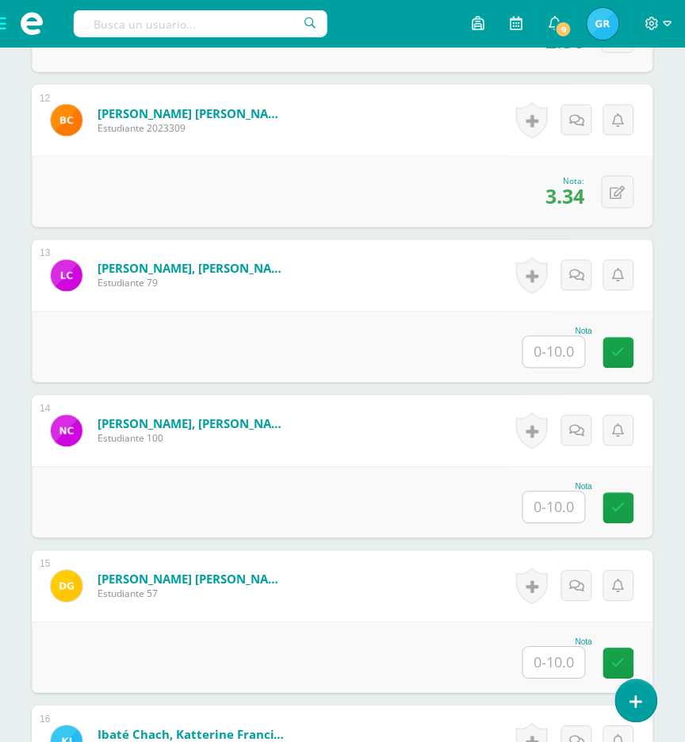
scroll to position [2223, 0]
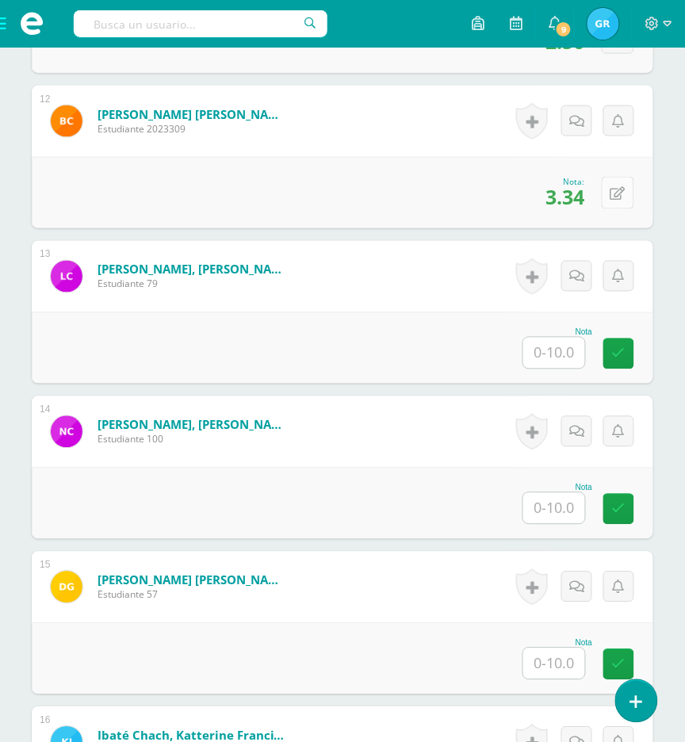
click at [611, 189] on icon at bounding box center [618, 193] width 15 height 13
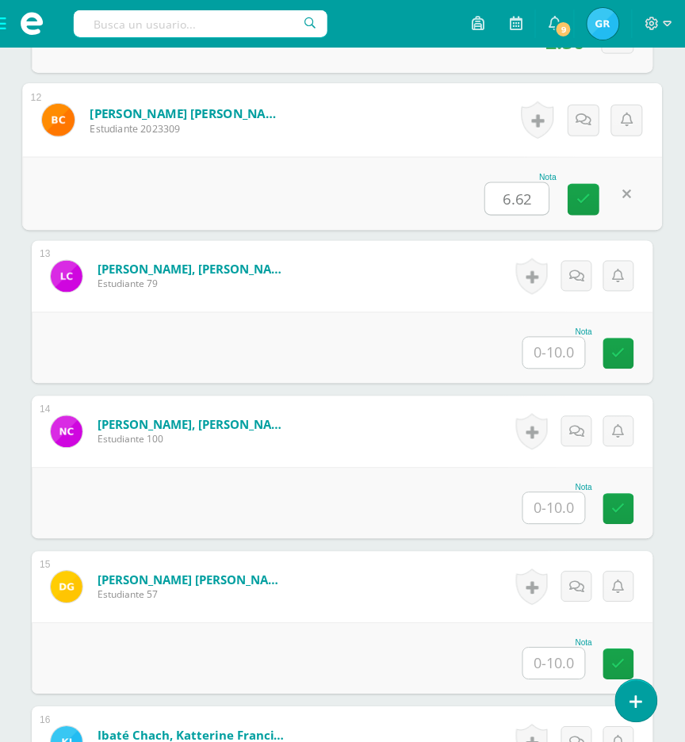
type input "6.62"
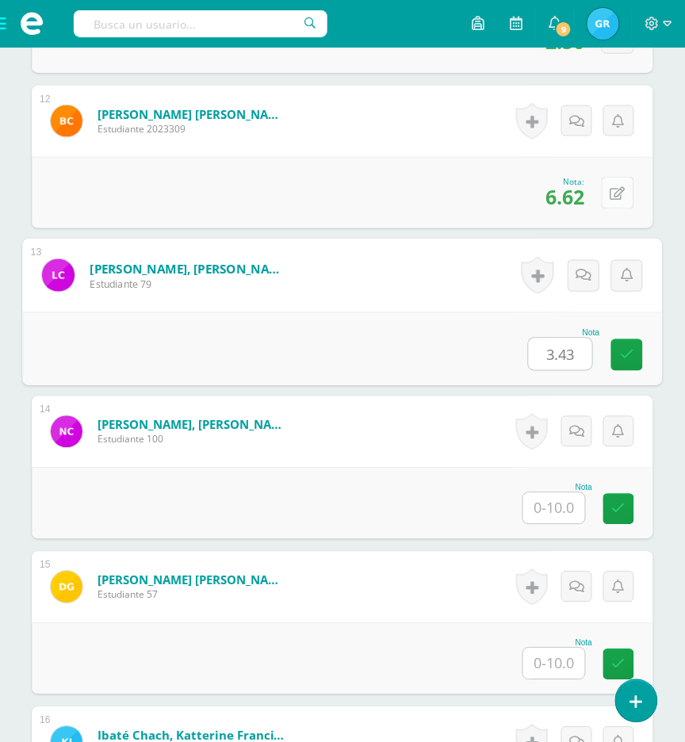
type input "3.43"
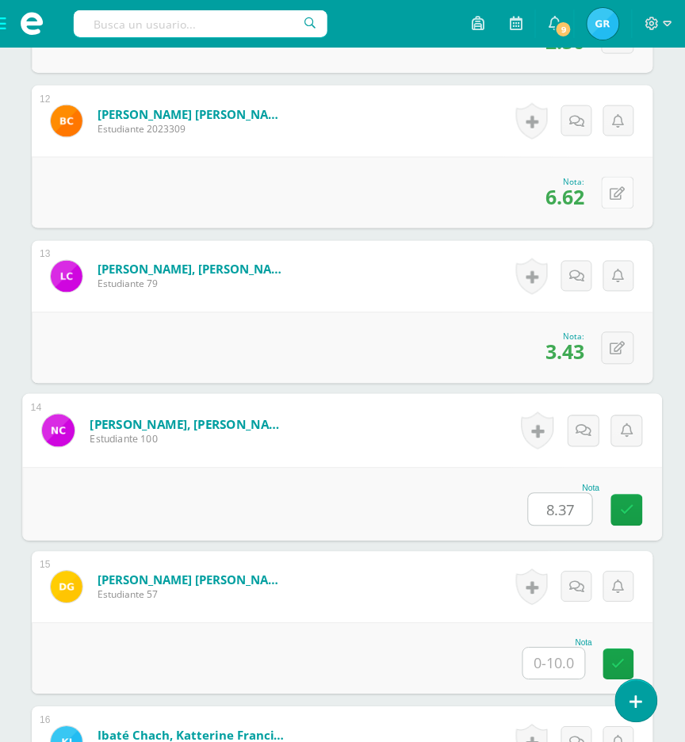
type input "8.37"
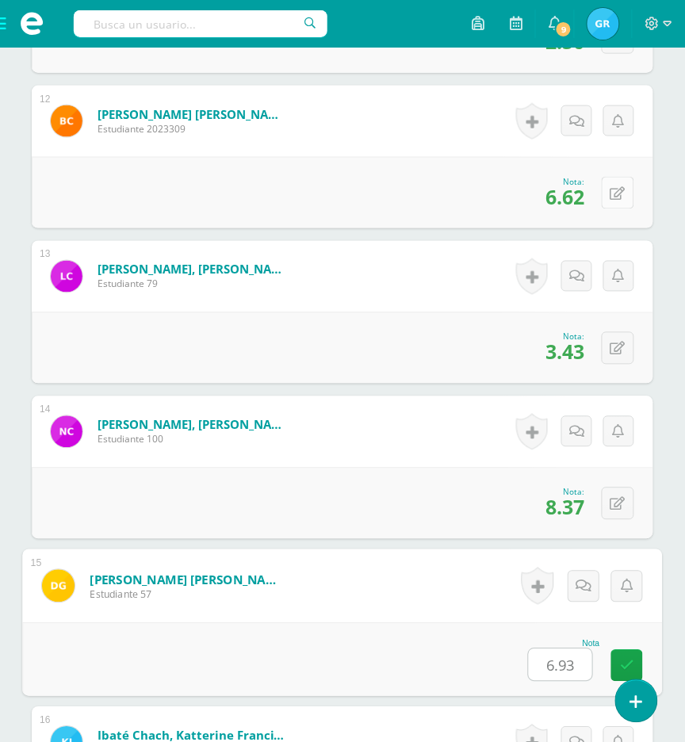
type input "6.93"
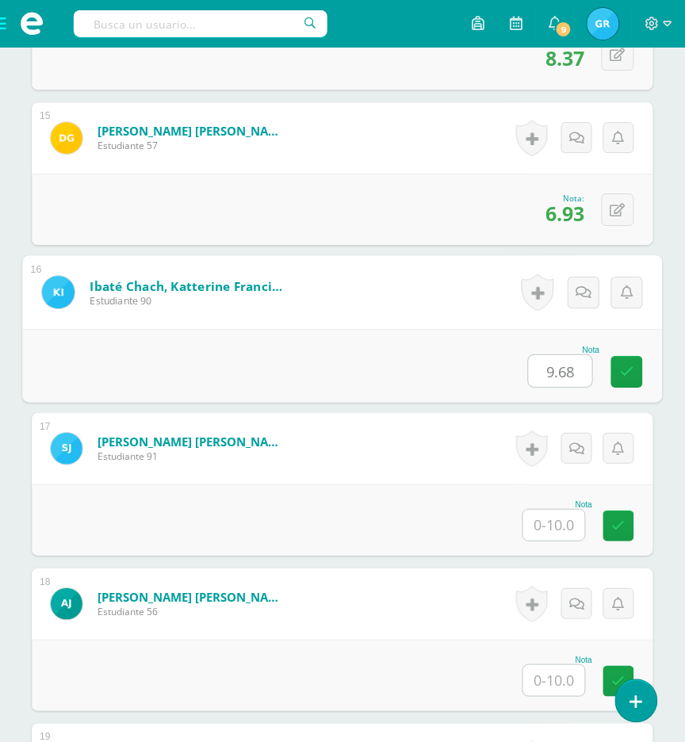
type input "9.68"
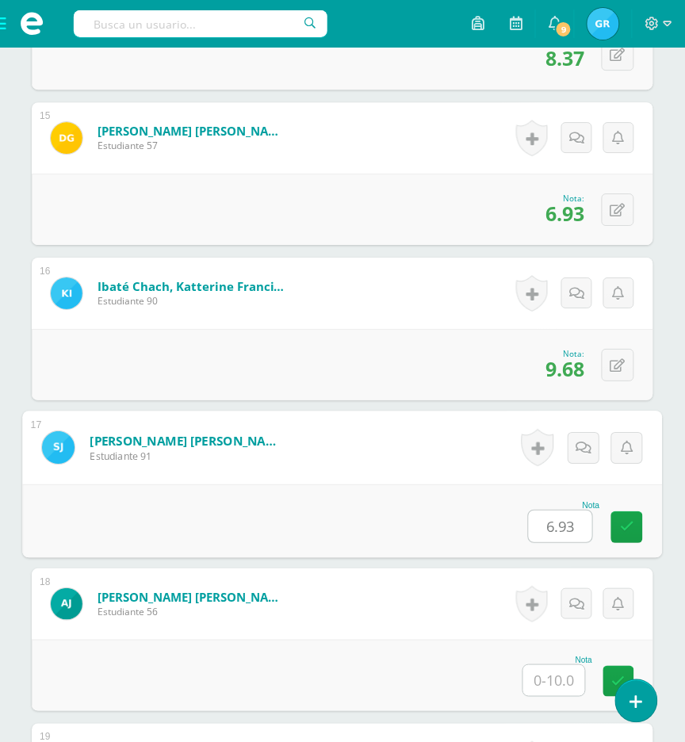
type input "6.93"
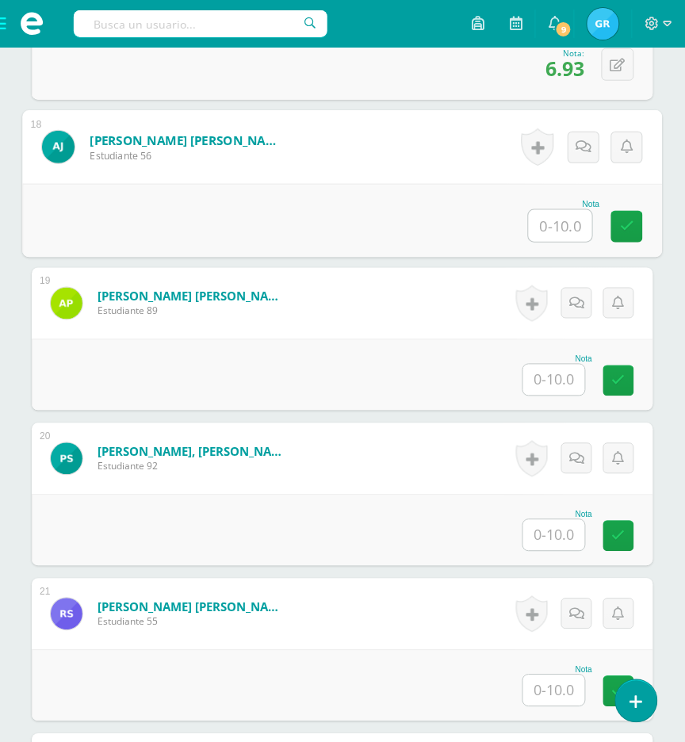
scroll to position [3118, 0]
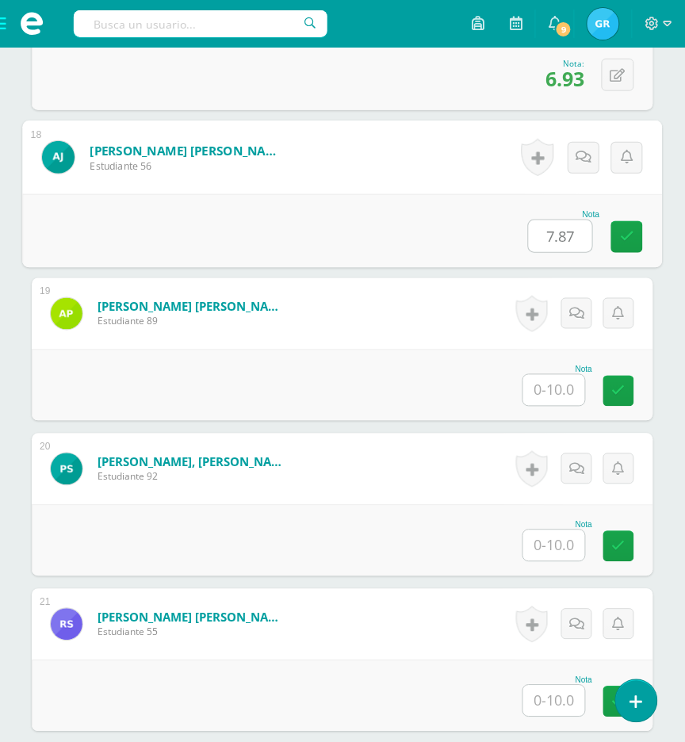
type input "7.87"
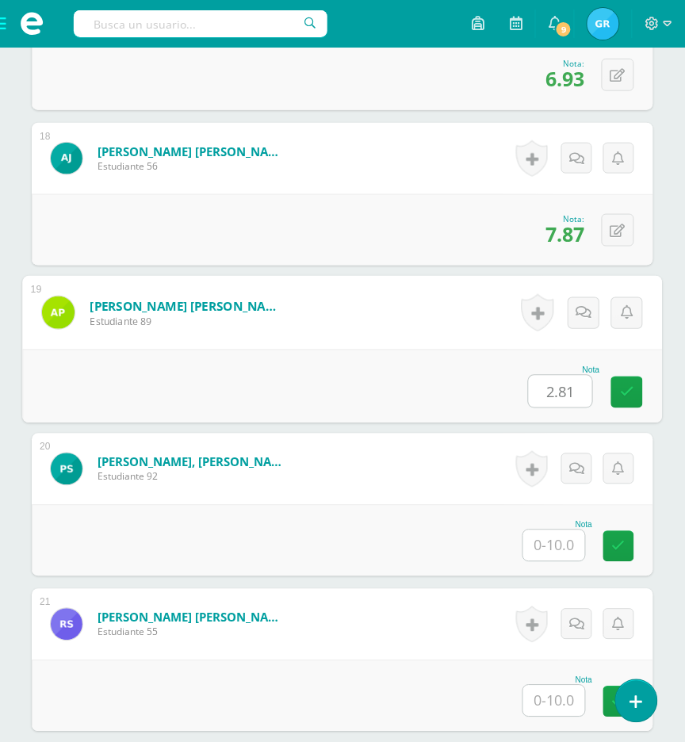
type input "2.81"
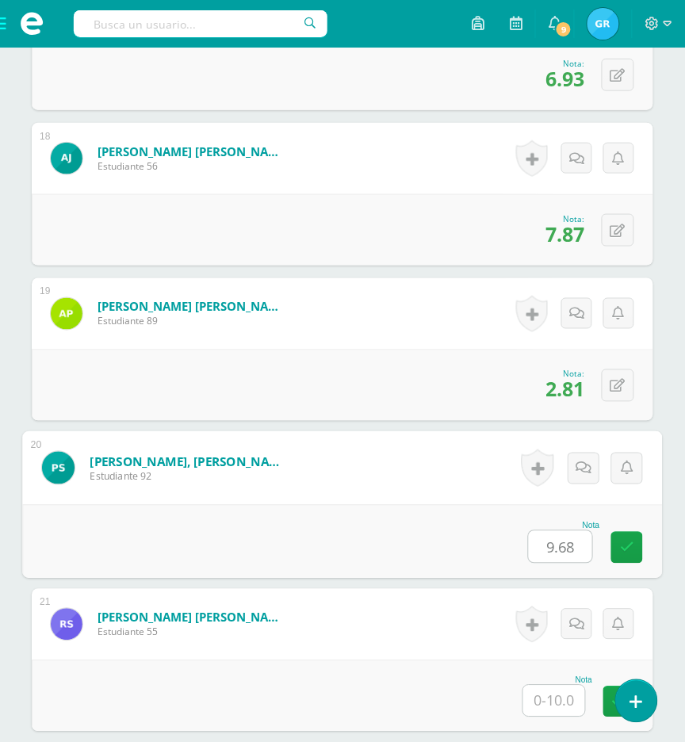
type input "9.68"
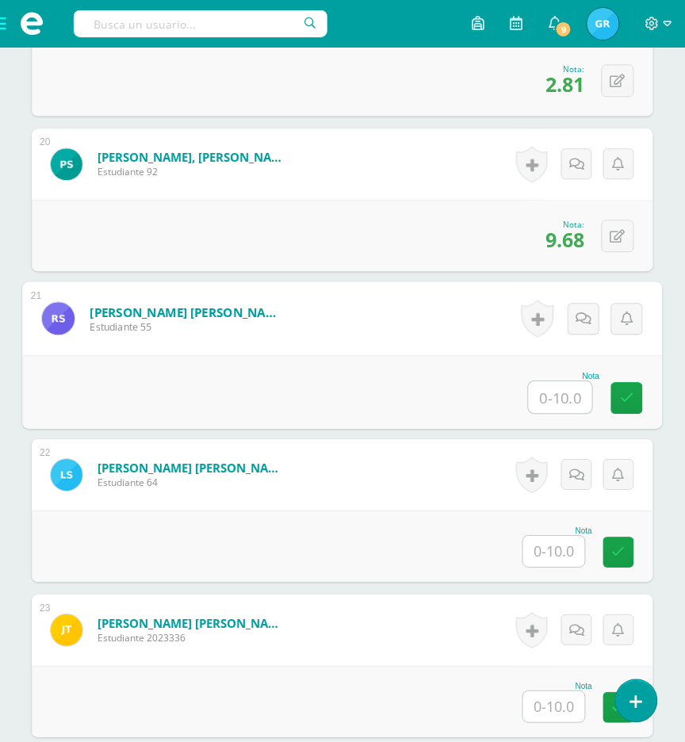
scroll to position [3427, 0]
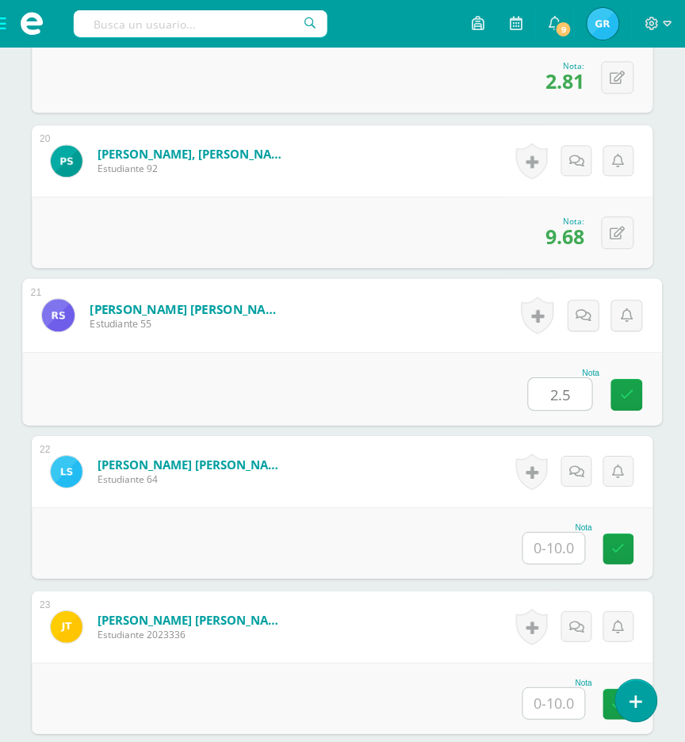
type input "2.5"
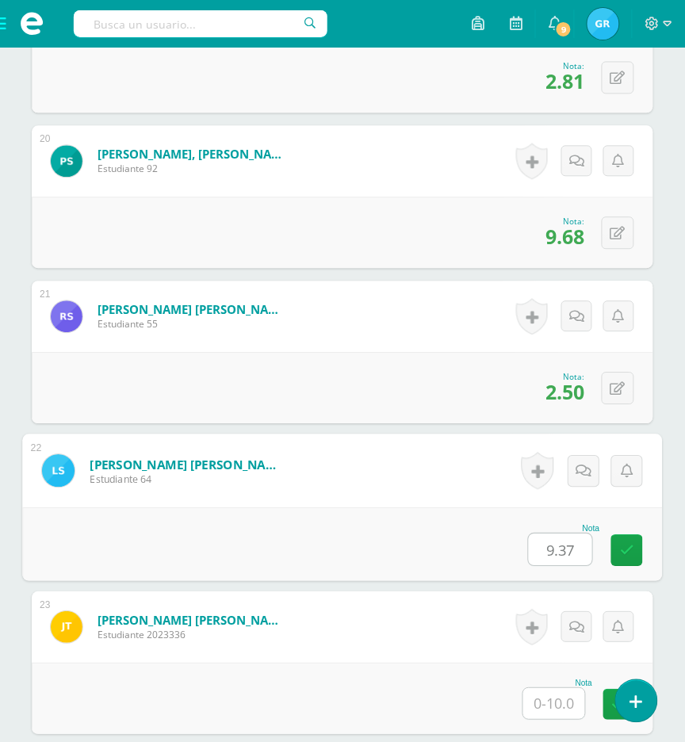
type input "9.37"
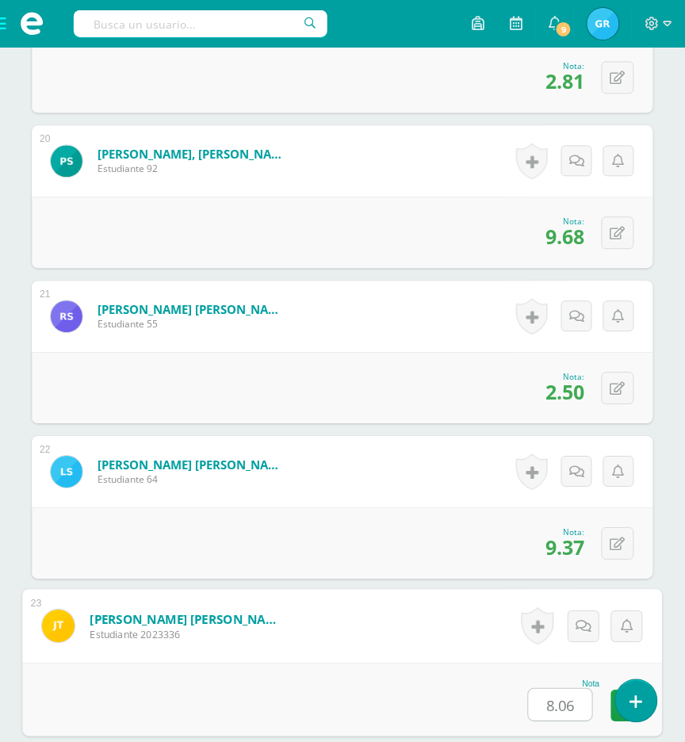
type input "8.06"
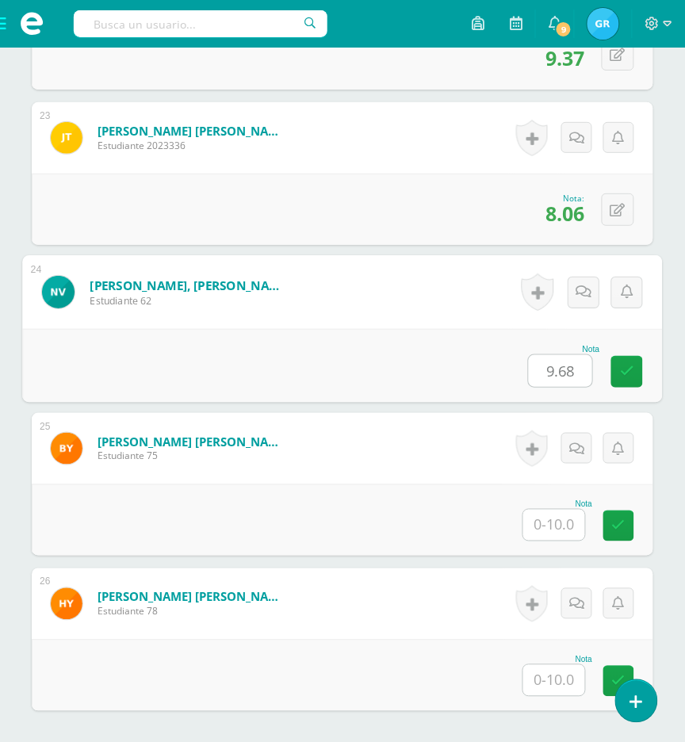
type input "9.68"
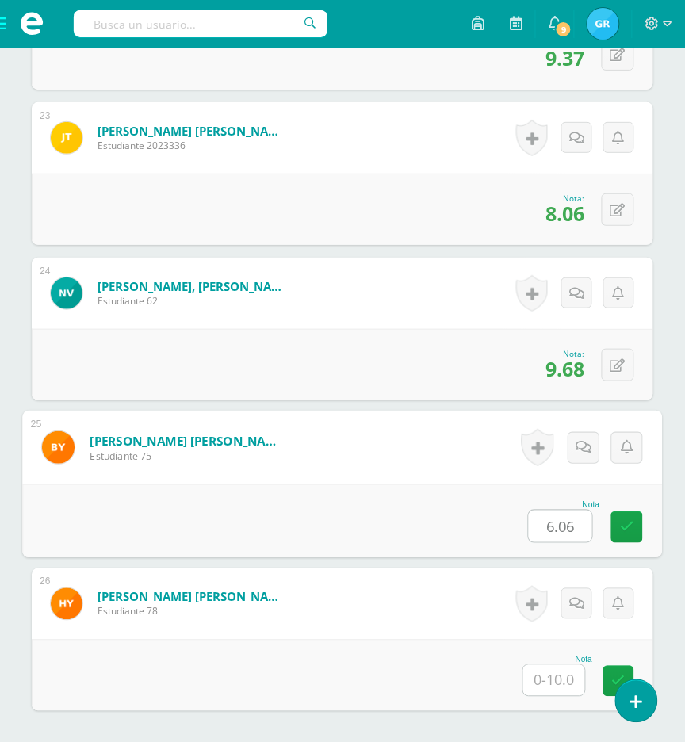
type input "6.06"
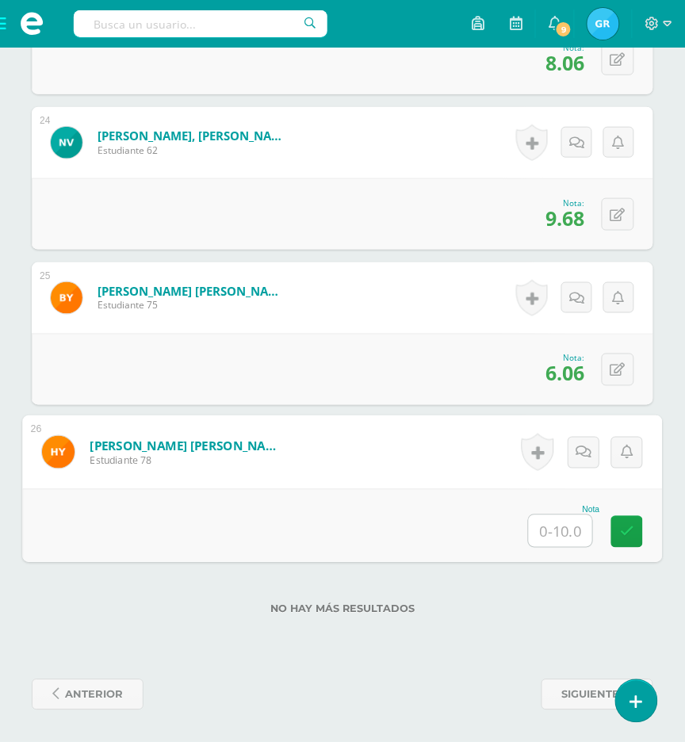
scroll to position [4068, 0]
type input "6.12"
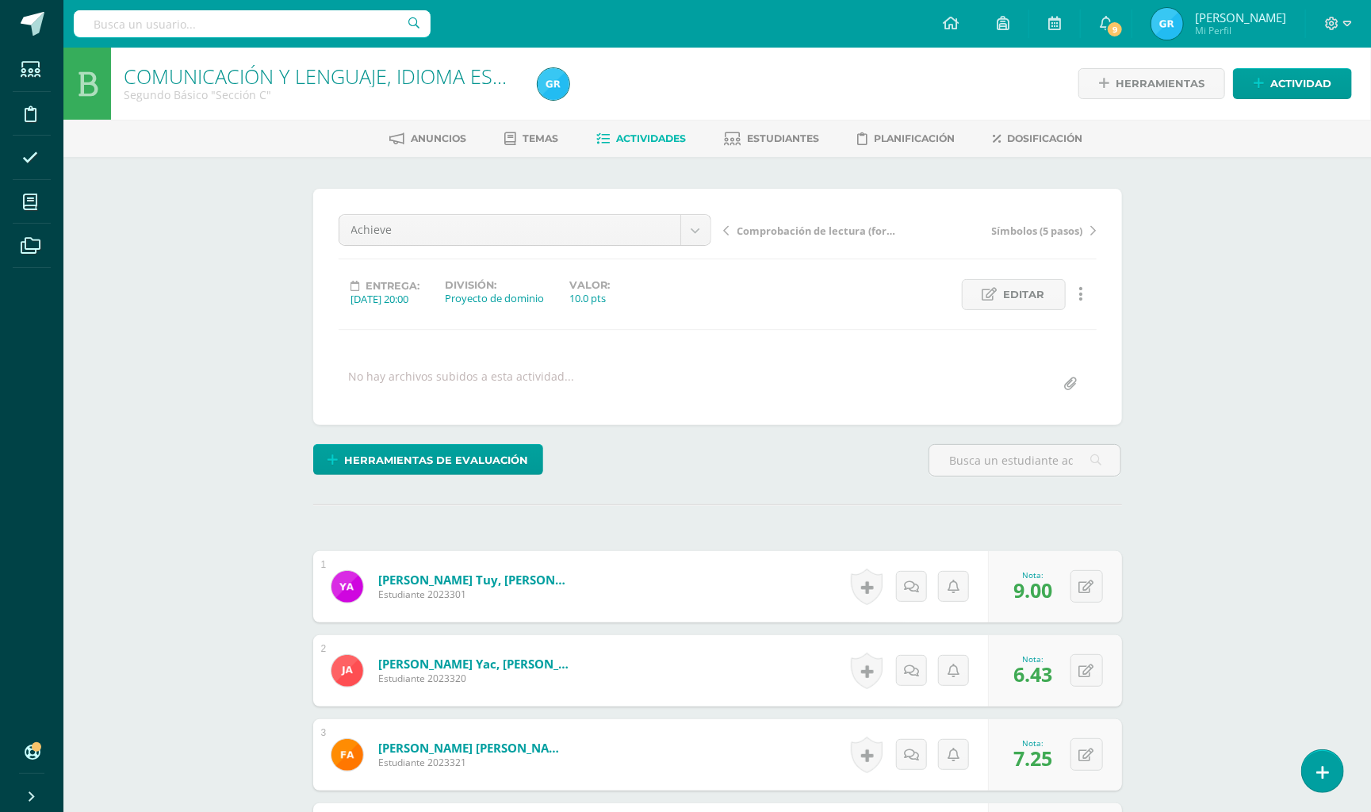
scroll to position [0, 0]
click at [784, 139] on span "Estudiantes" at bounding box center [784, 138] width 72 height 12
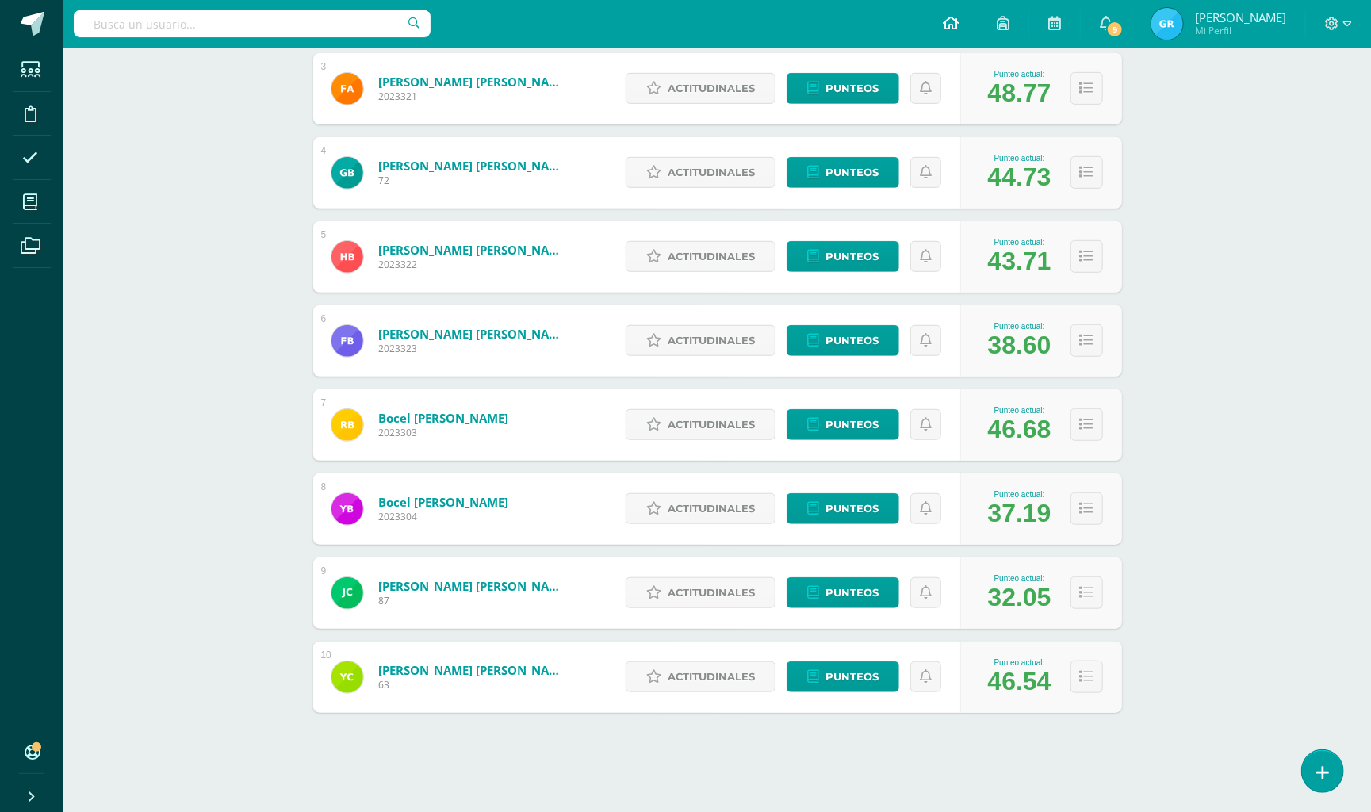
scroll to position [458, 0]
